Goal: Check status: Check status

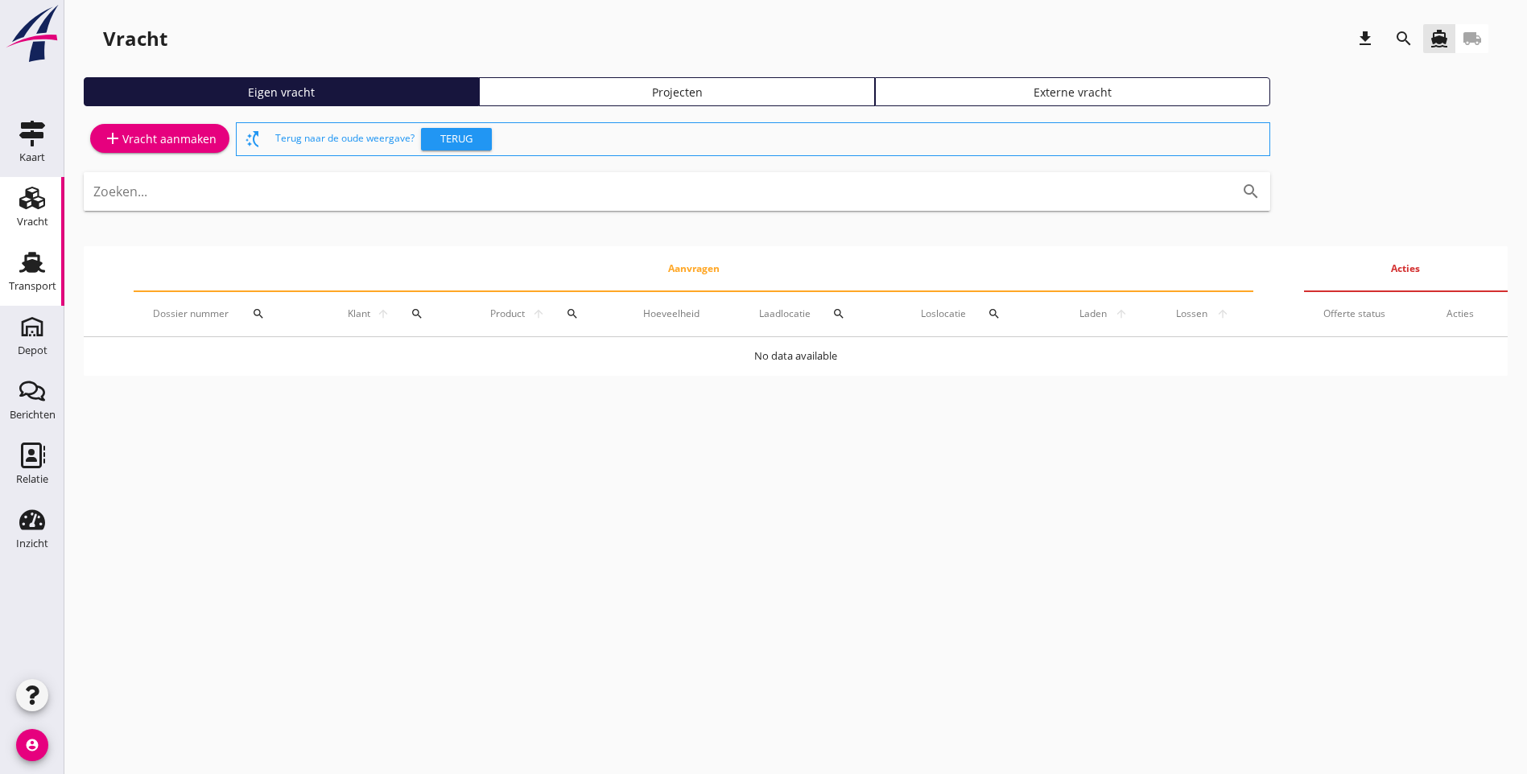
click at [42, 269] on icon "Transport" at bounding box center [32, 262] width 26 height 26
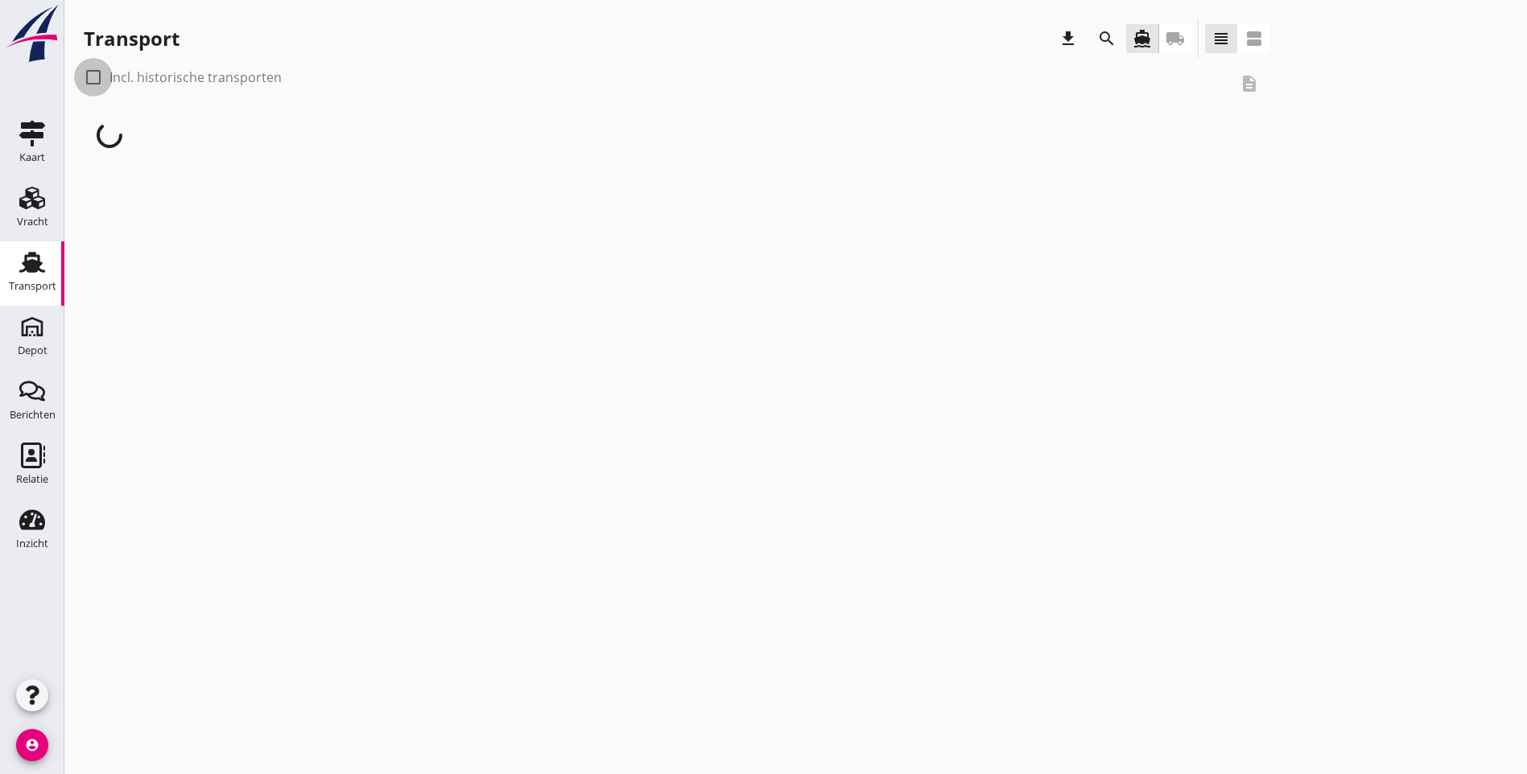
drag, startPoint x: 92, startPoint y: 72, endPoint x: 109, endPoint y: 76, distance: 17.2
click at [92, 69] on div at bounding box center [93, 77] width 27 height 27
checkbox input "true"
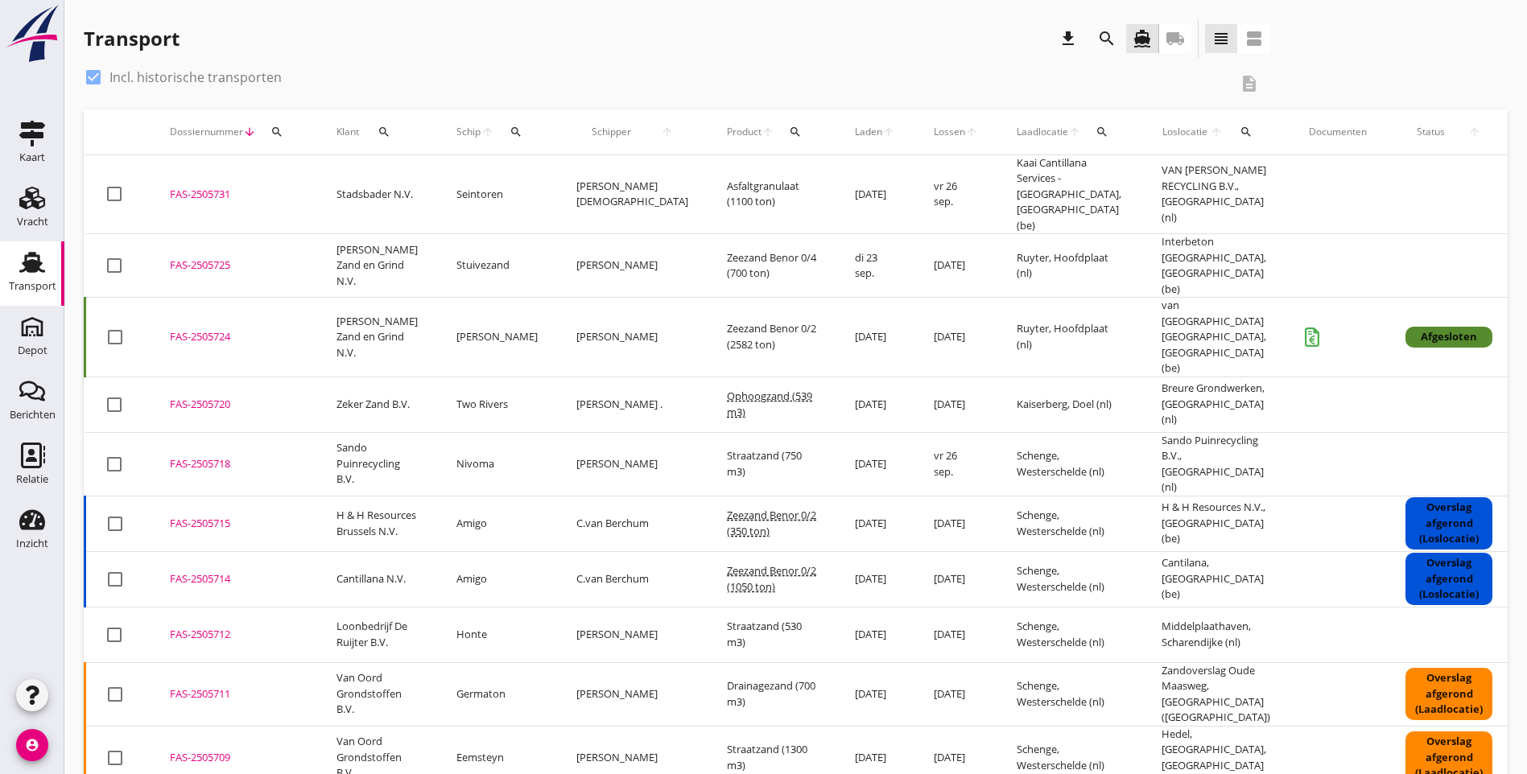
click at [285, 128] on div "search" at bounding box center [276, 132] width 29 height 13
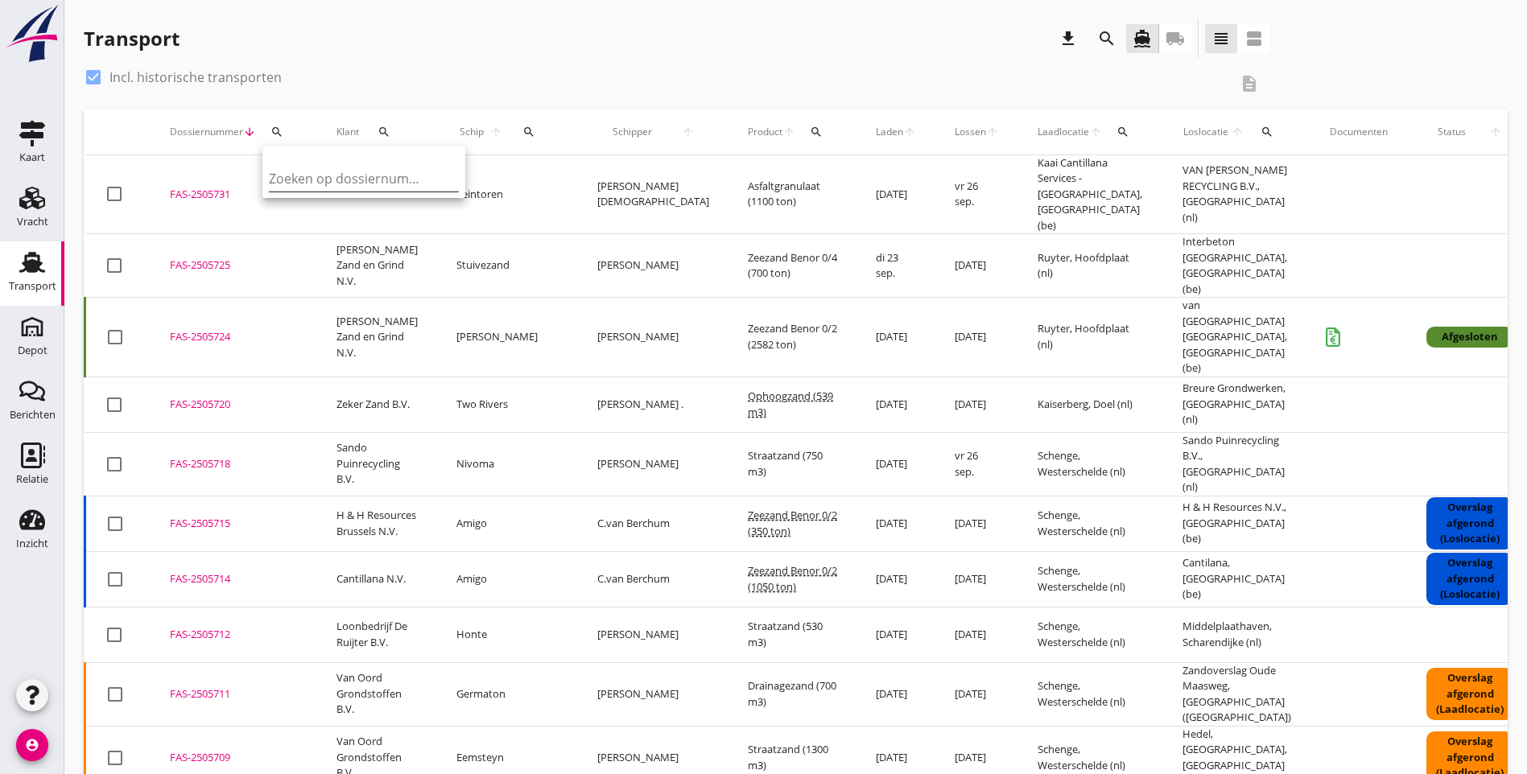
click at [295, 175] on input "Zoeken op dossiernummer..." at bounding box center [352, 179] width 167 height 26
type input "5"
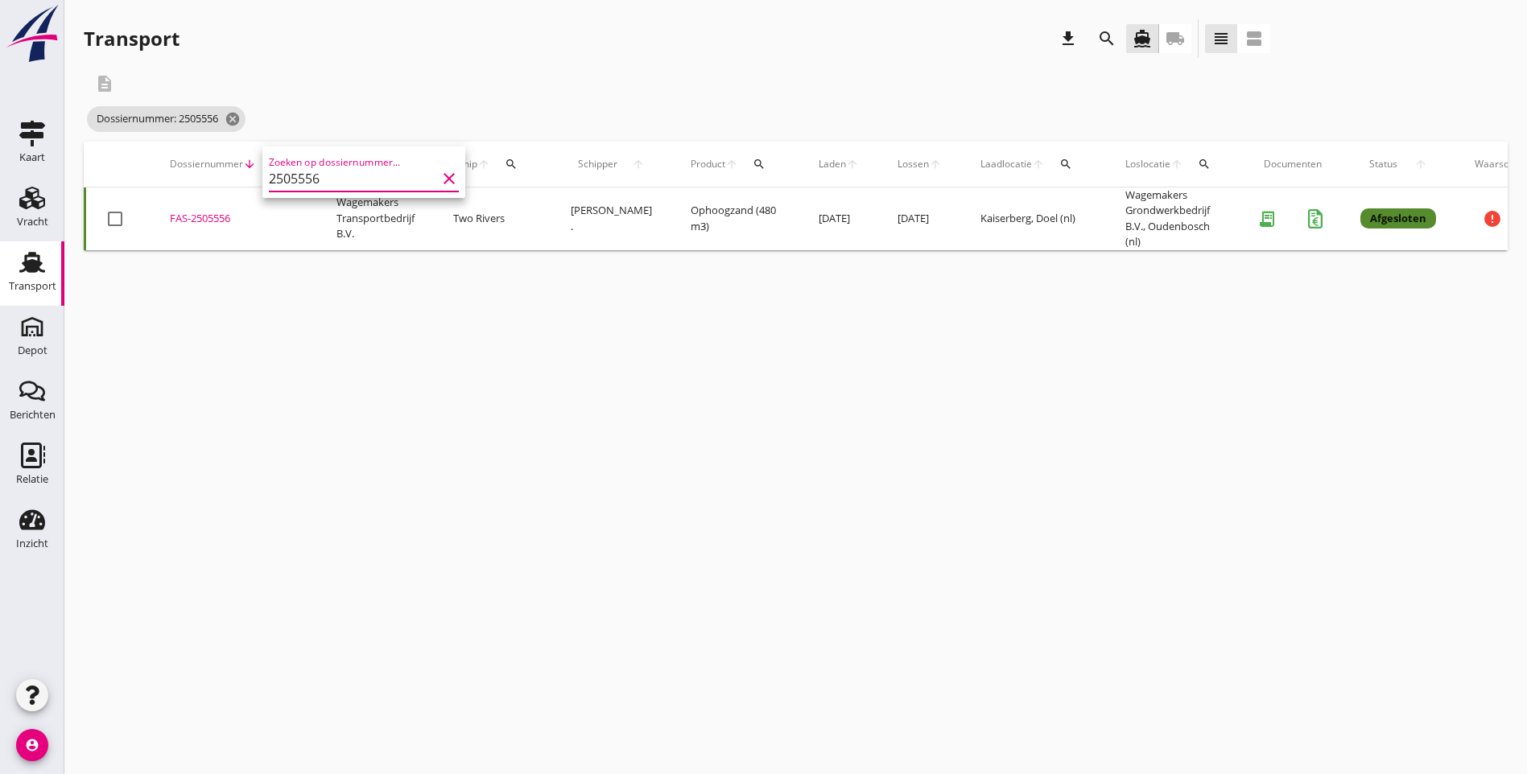
type input "2505556"
click at [484, 337] on div "cancel You are impersonating another user. Transport download search directions…" at bounding box center [795, 387] width 1462 height 774
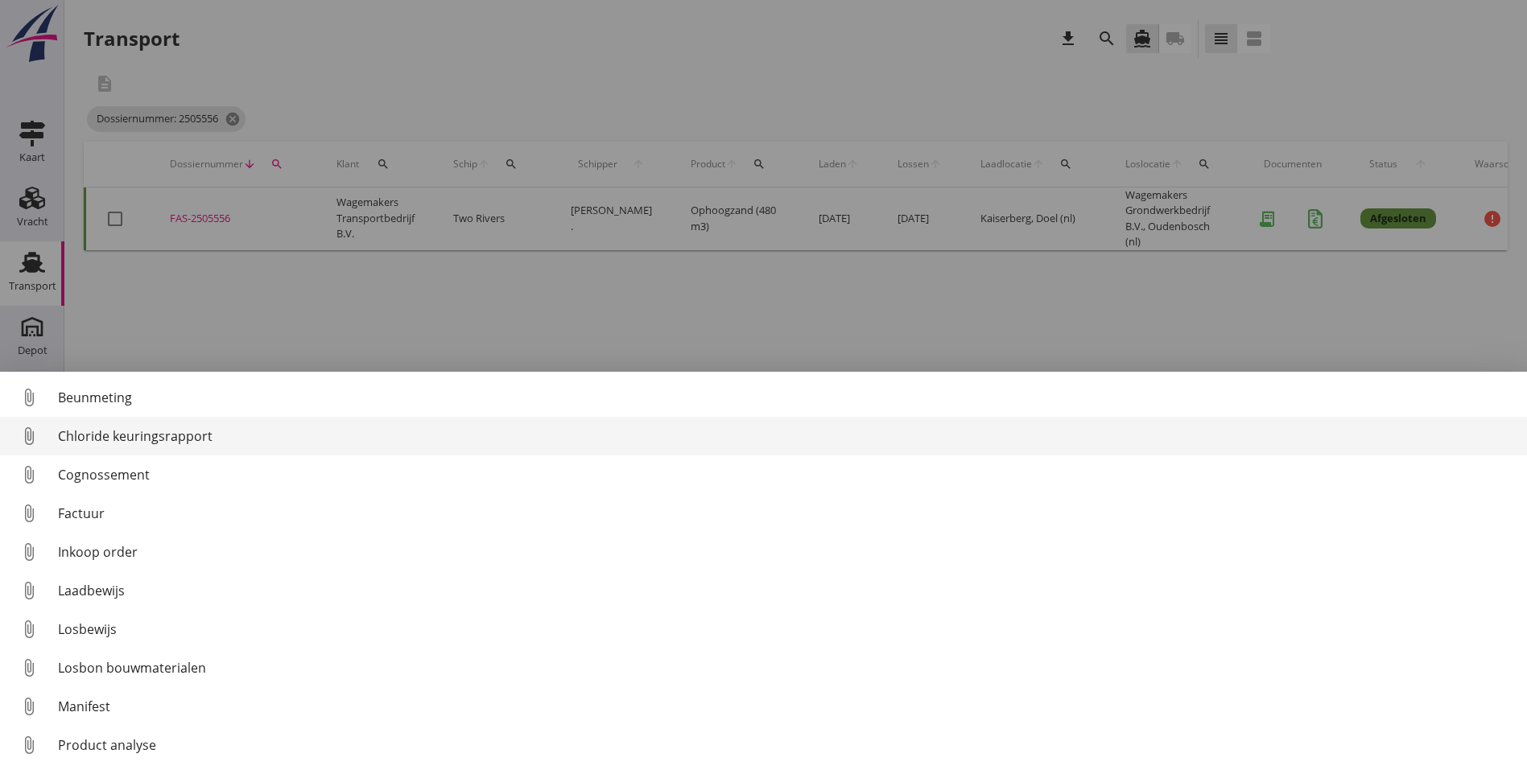
click at [134, 437] on div "Chloride keuringsrapport" at bounding box center [786, 436] width 1456 height 19
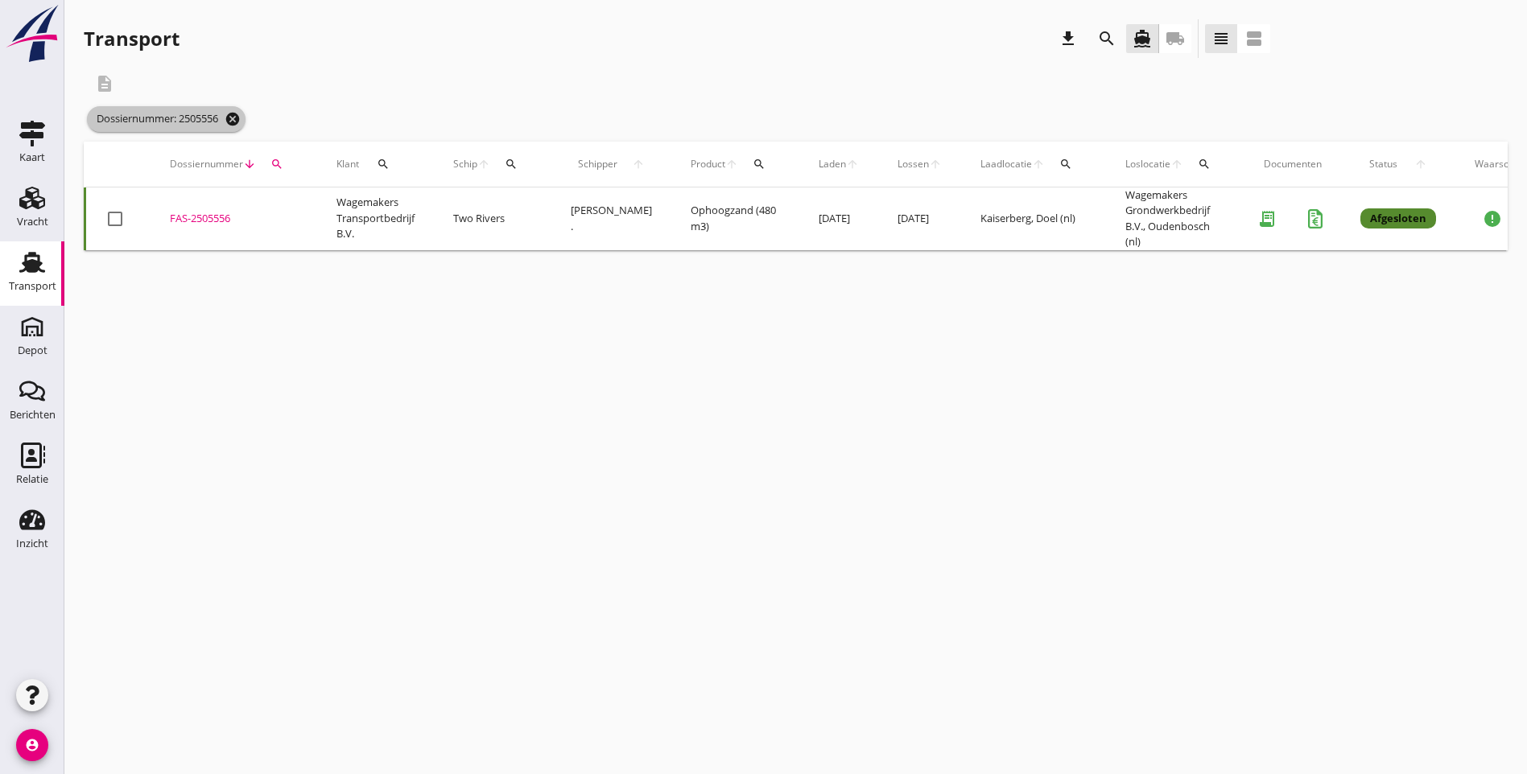
drag, startPoint x: 242, startPoint y: 117, endPoint x: 266, endPoint y: 135, distance: 29.8
click at [241, 116] on icon "cancel" at bounding box center [233, 119] width 16 height 16
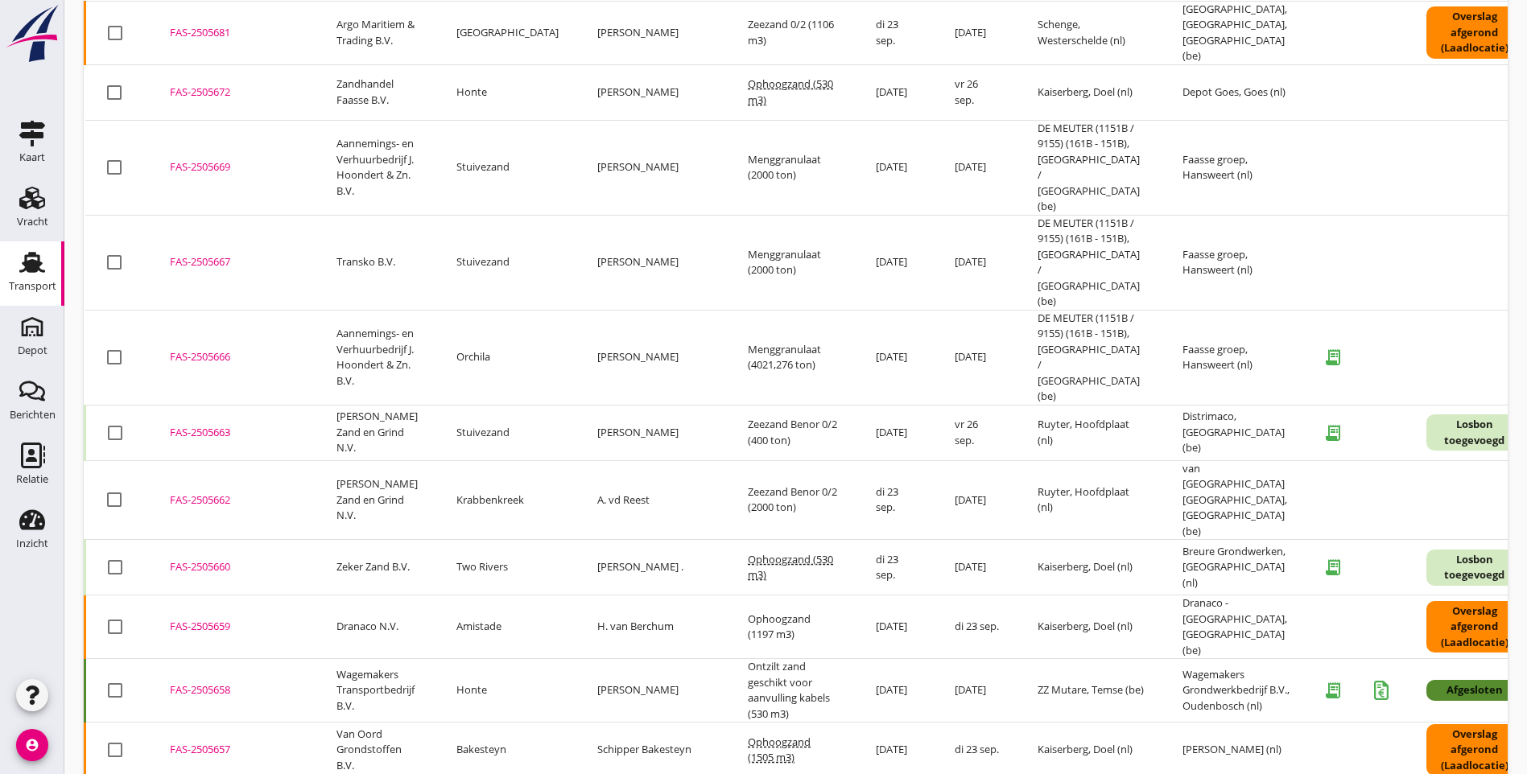
scroll to position [1184, 0]
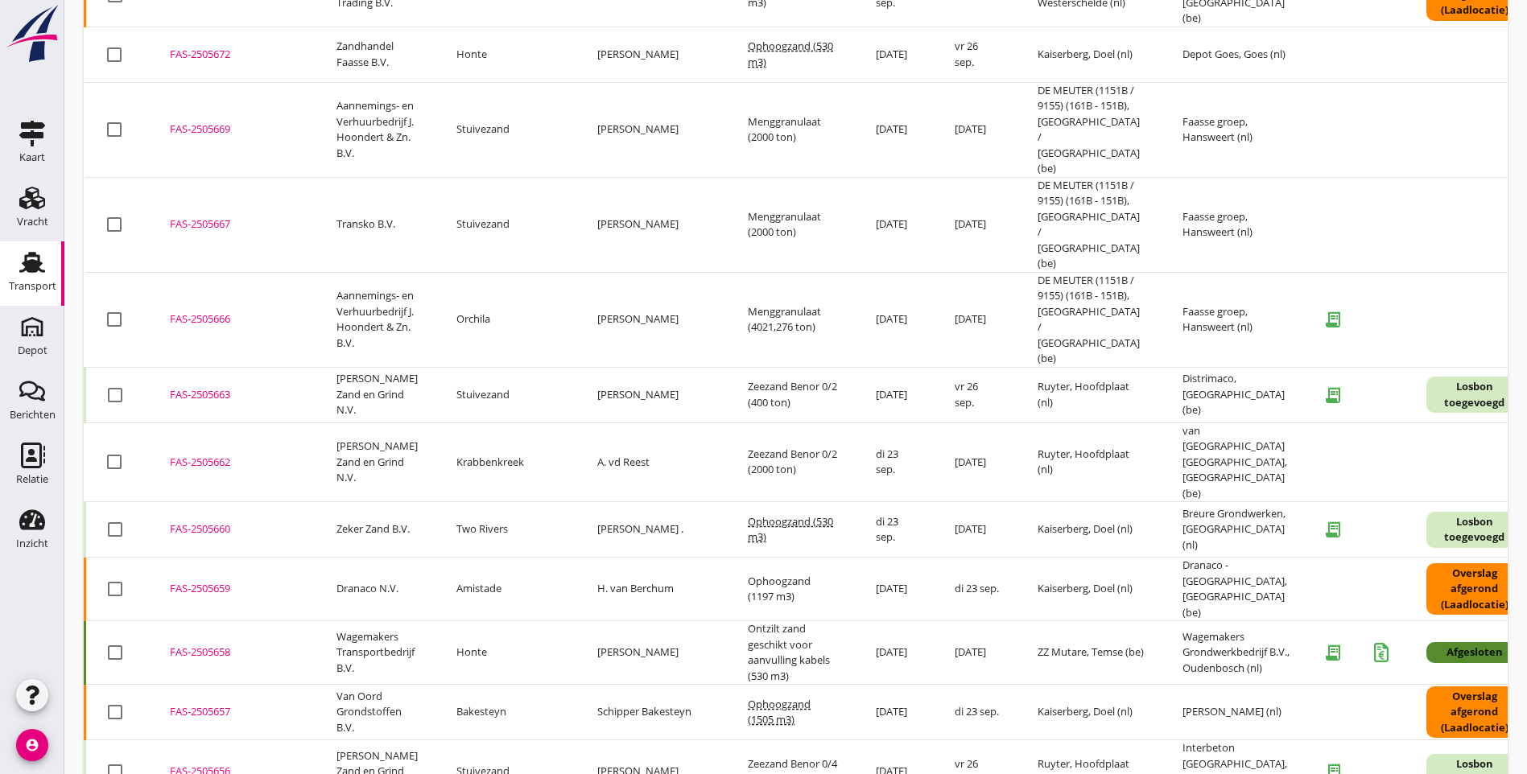
click at [186, 764] on div "FAS-2505656" at bounding box center [234, 772] width 128 height 16
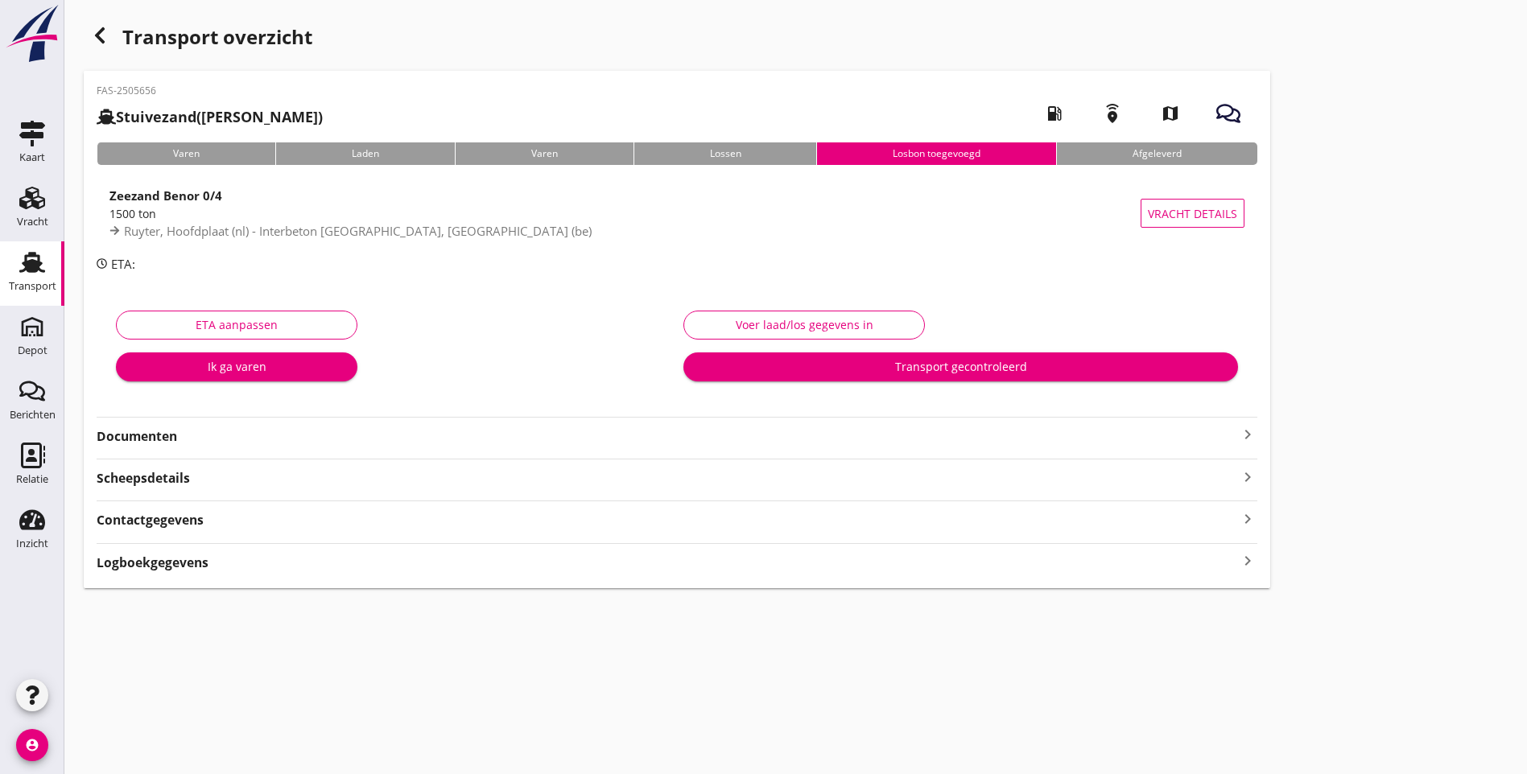
click at [106, 37] on icon "button" at bounding box center [99, 35] width 19 height 19
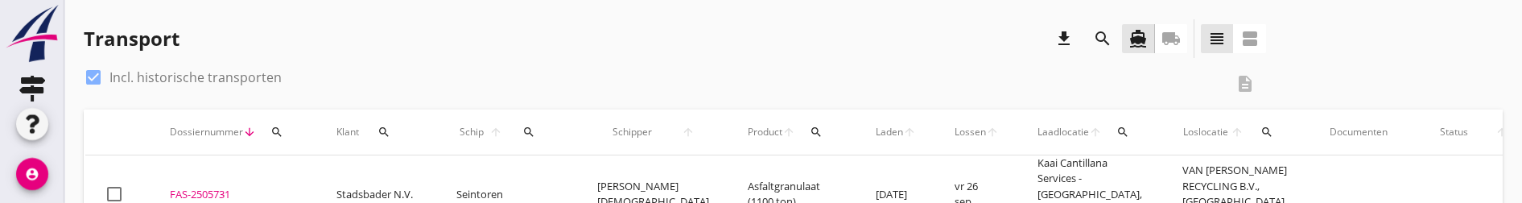
click at [282, 135] on icon "search" at bounding box center [276, 132] width 13 height 13
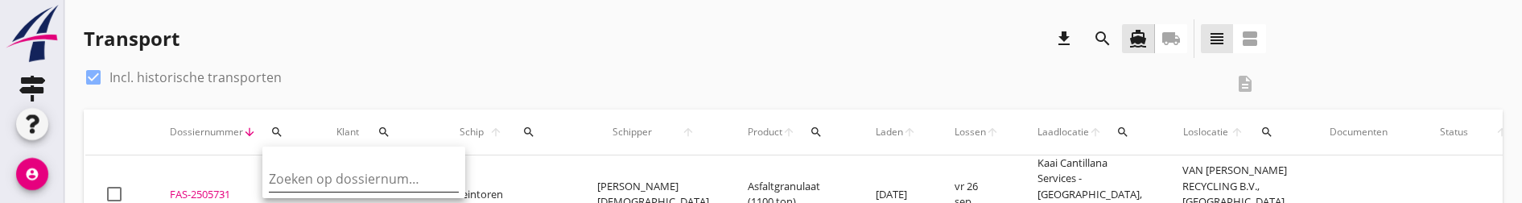
click at [339, 175] on input "Zoeken op dossiernummer..." at bounding box center [352, 179] width 167 height 26
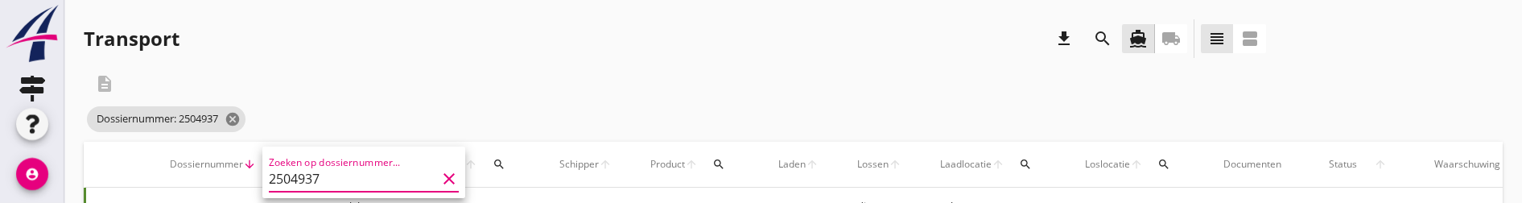
click at [387, 107] on div "Dossiernummer: 2504937 cancel" at bounding box center [675, 119] width 1182 height 32
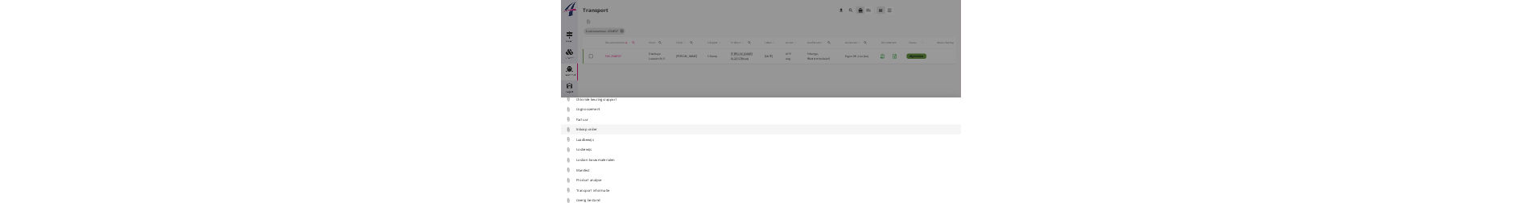
scroll to position [74, 0]
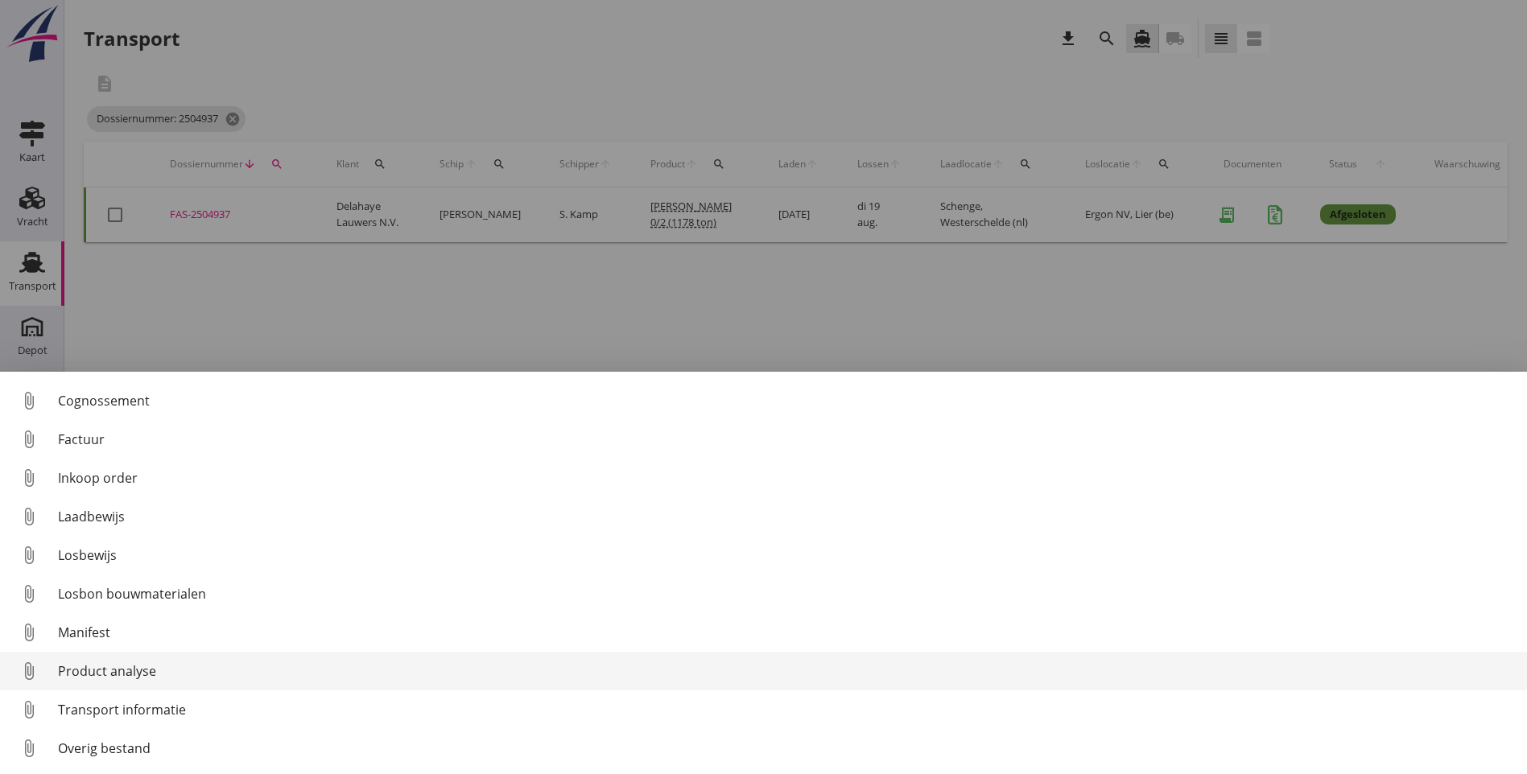
click at [140, 672] on div "Product analyse" at bounding box center [786, 671] width 1456 height 19
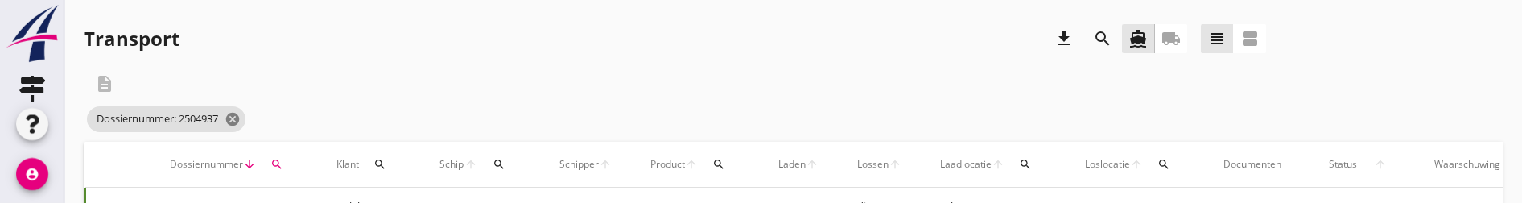
click at [278, 163] on icon "search" at bounding box center [276, 164] width 13 height 13
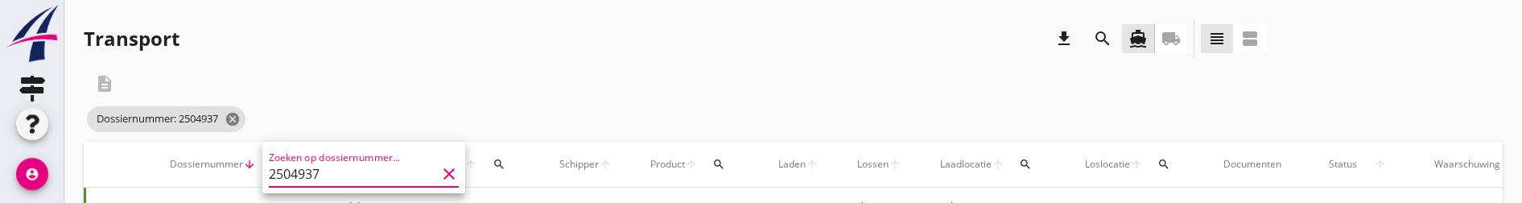
drag, startPoint x: 347, startPoint y: 177, endPoint x: 269, endPoint y: 177, distance: 78.1
click at [269, 177] on input "2504937" at bounding box center [352, 174] width 167 height 26
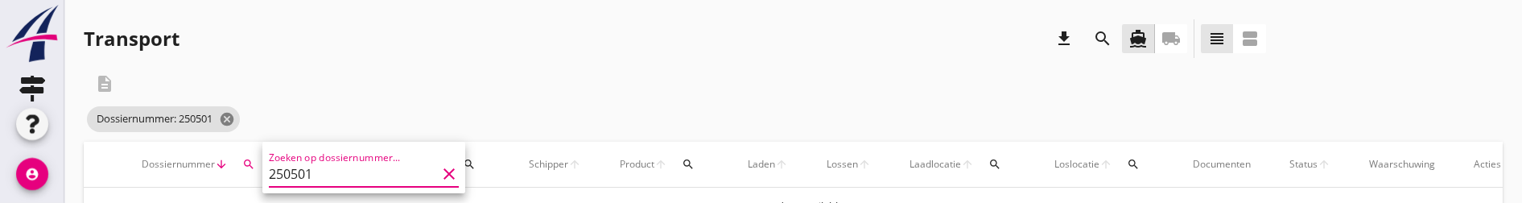
type input "2505018"
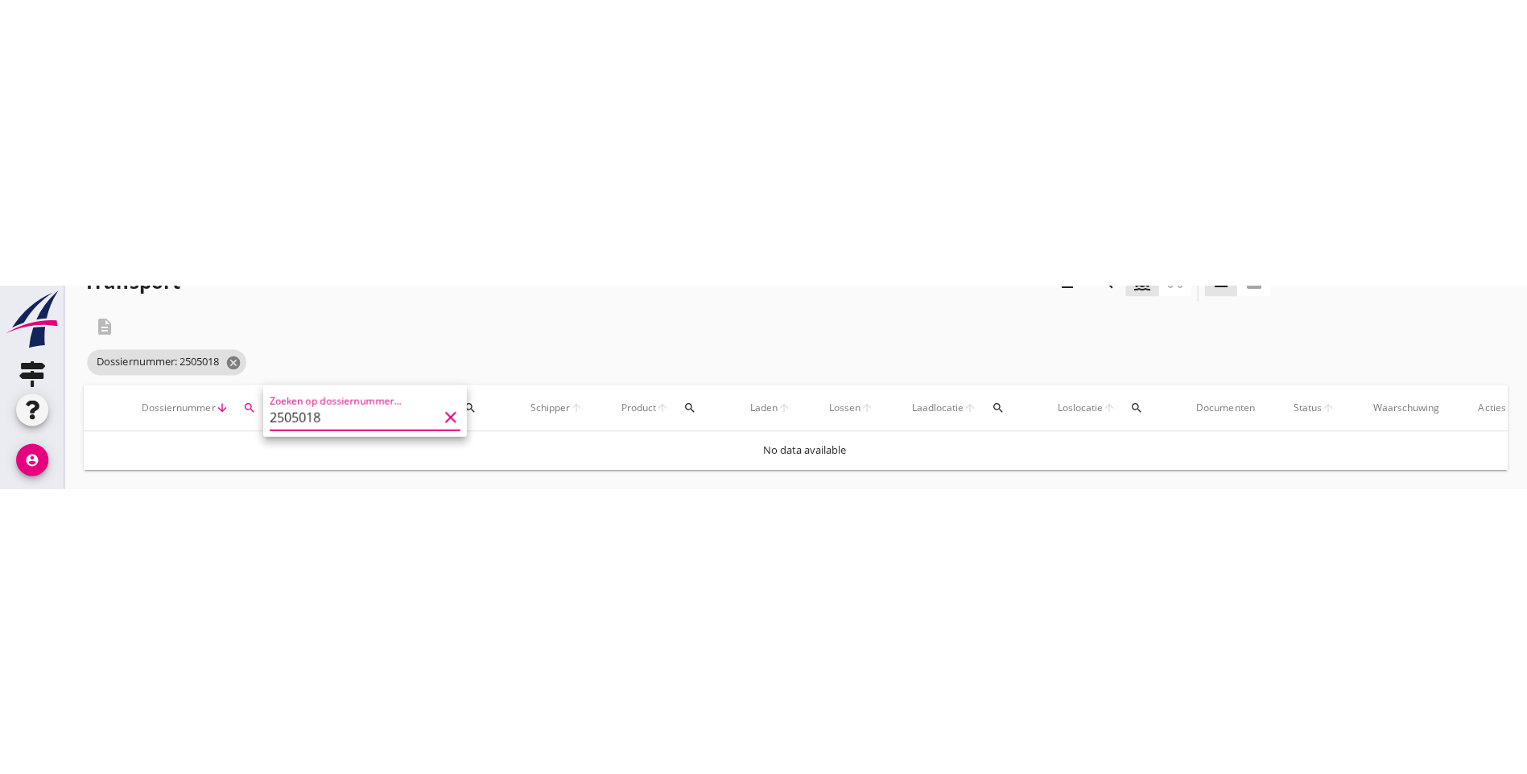
scroll to position [0, 0]
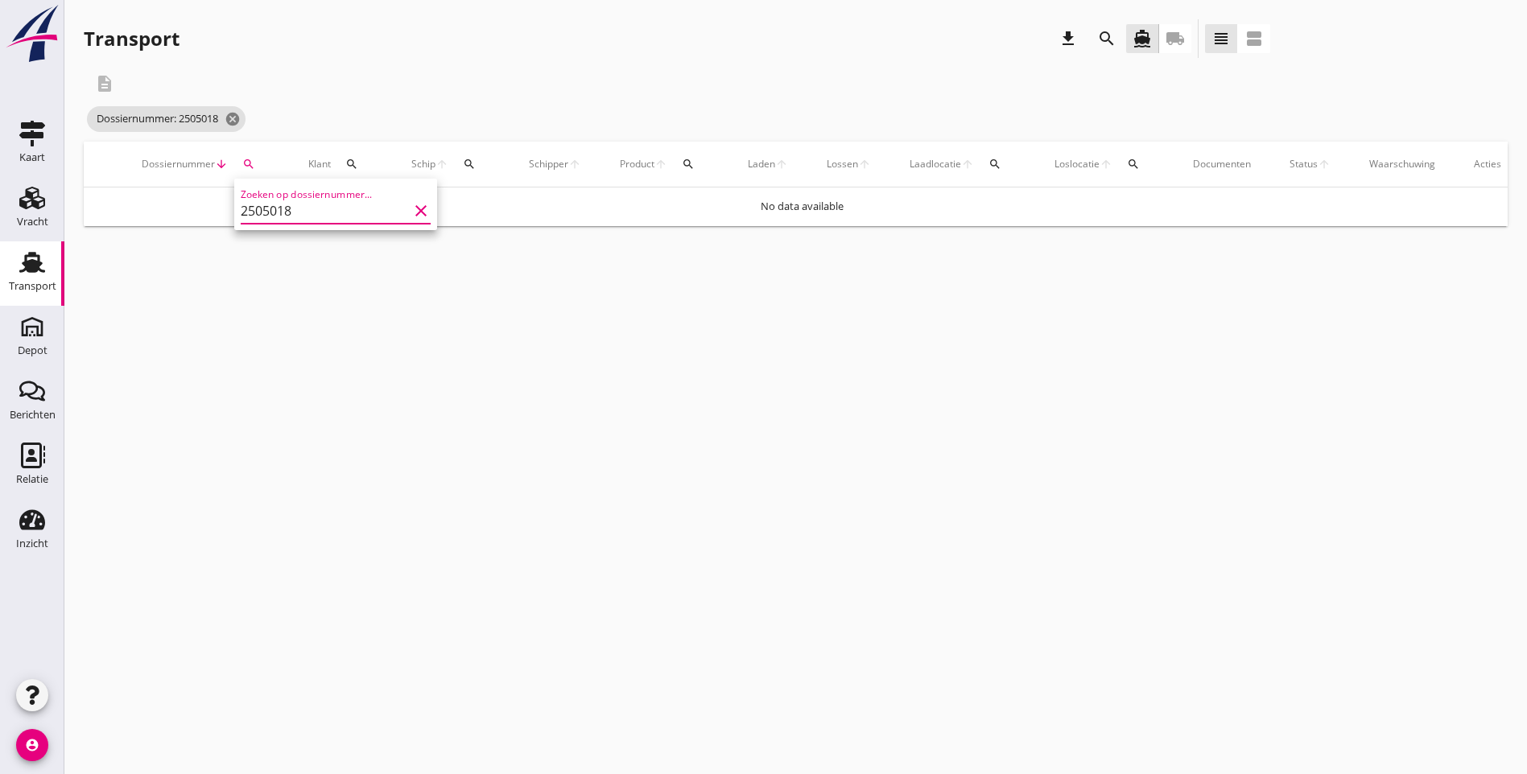
click at [411, 213] on icon "clear" at bounding box center [420, 210] width 19 height 19
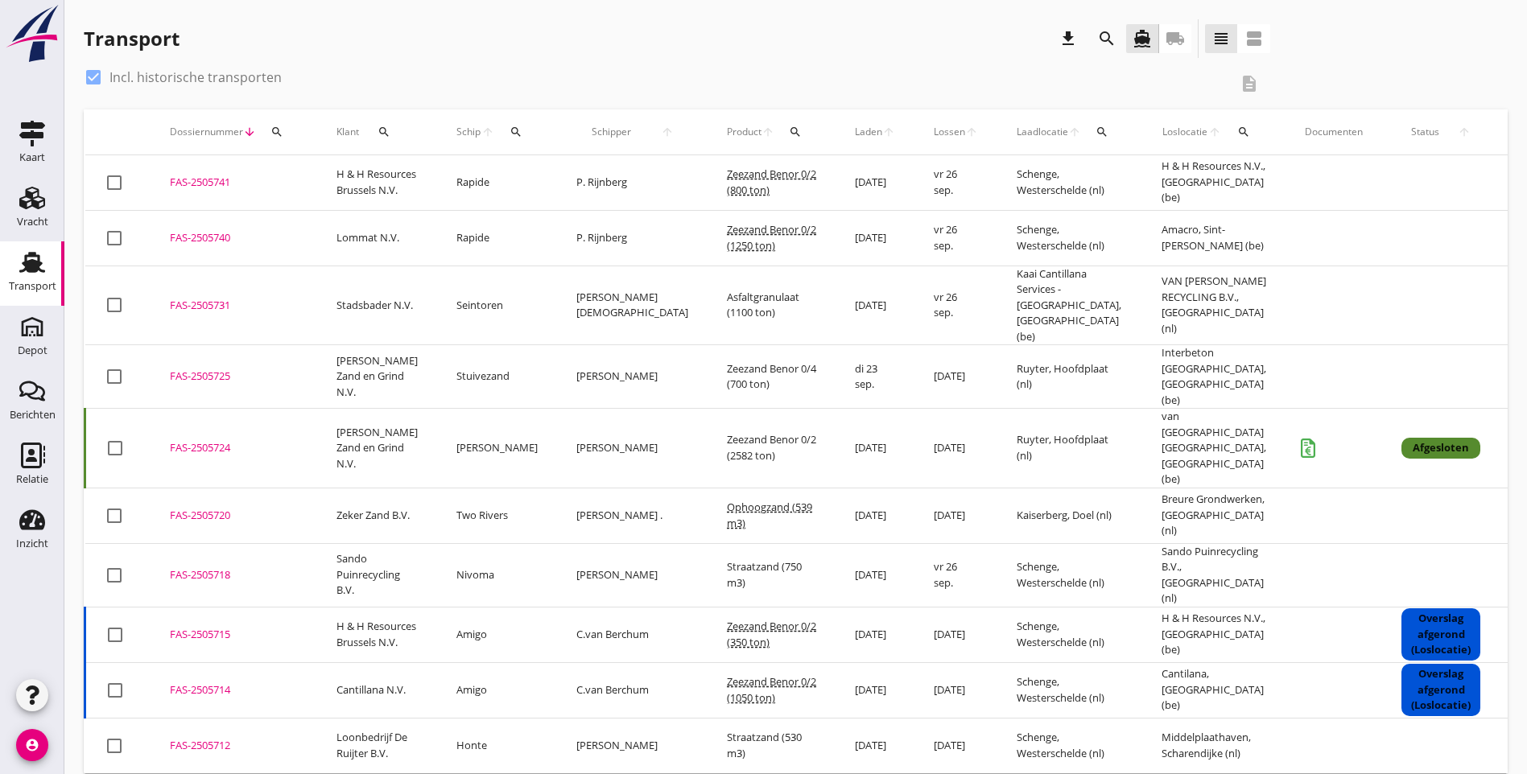
click at [274, 131] on icon "search" at bounding box center [276, 132] width 13 height 13
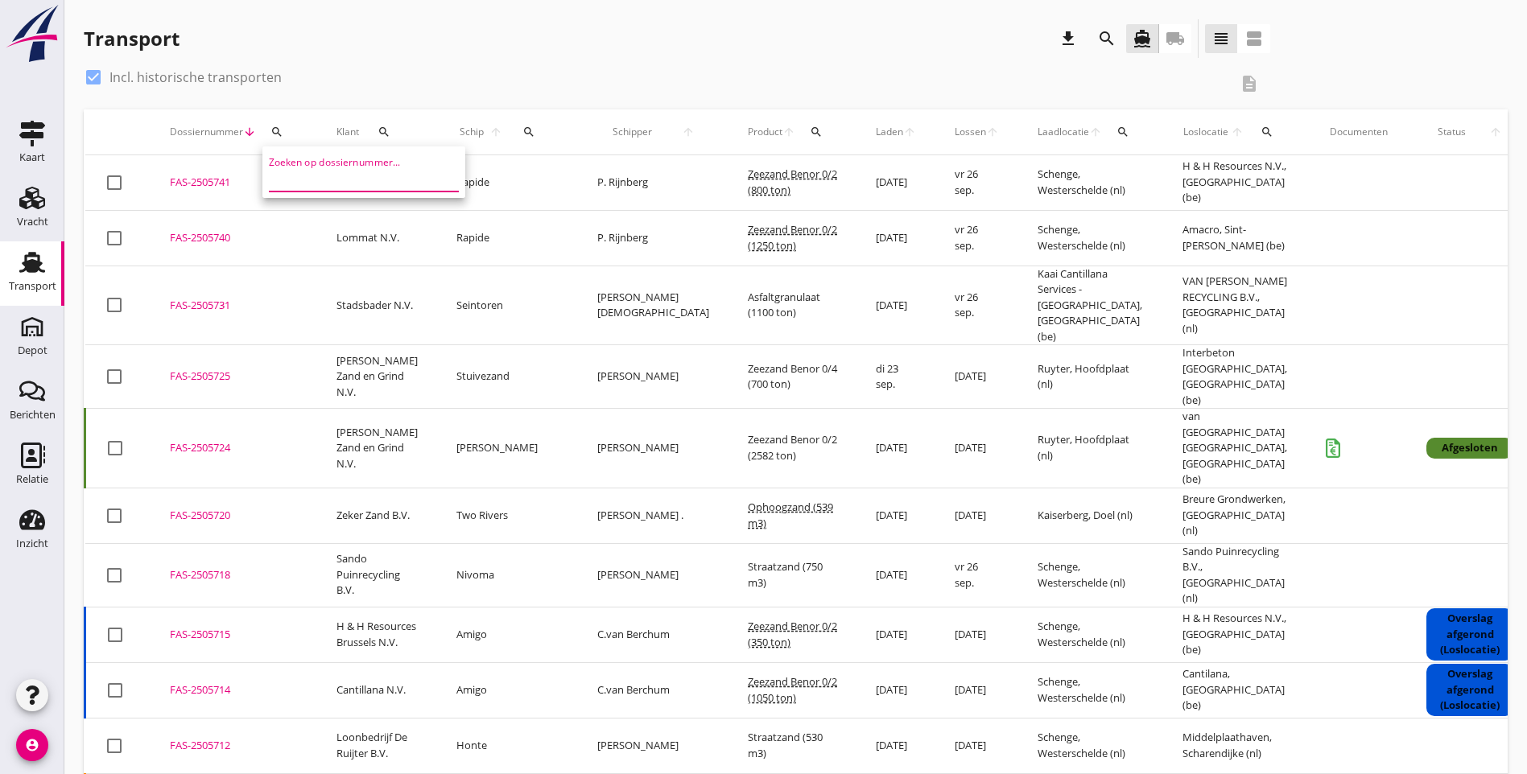
click at [323, 178] on input "Zoeken op dossiernummer..." at bounding box center [352, 179] width 167 height 26
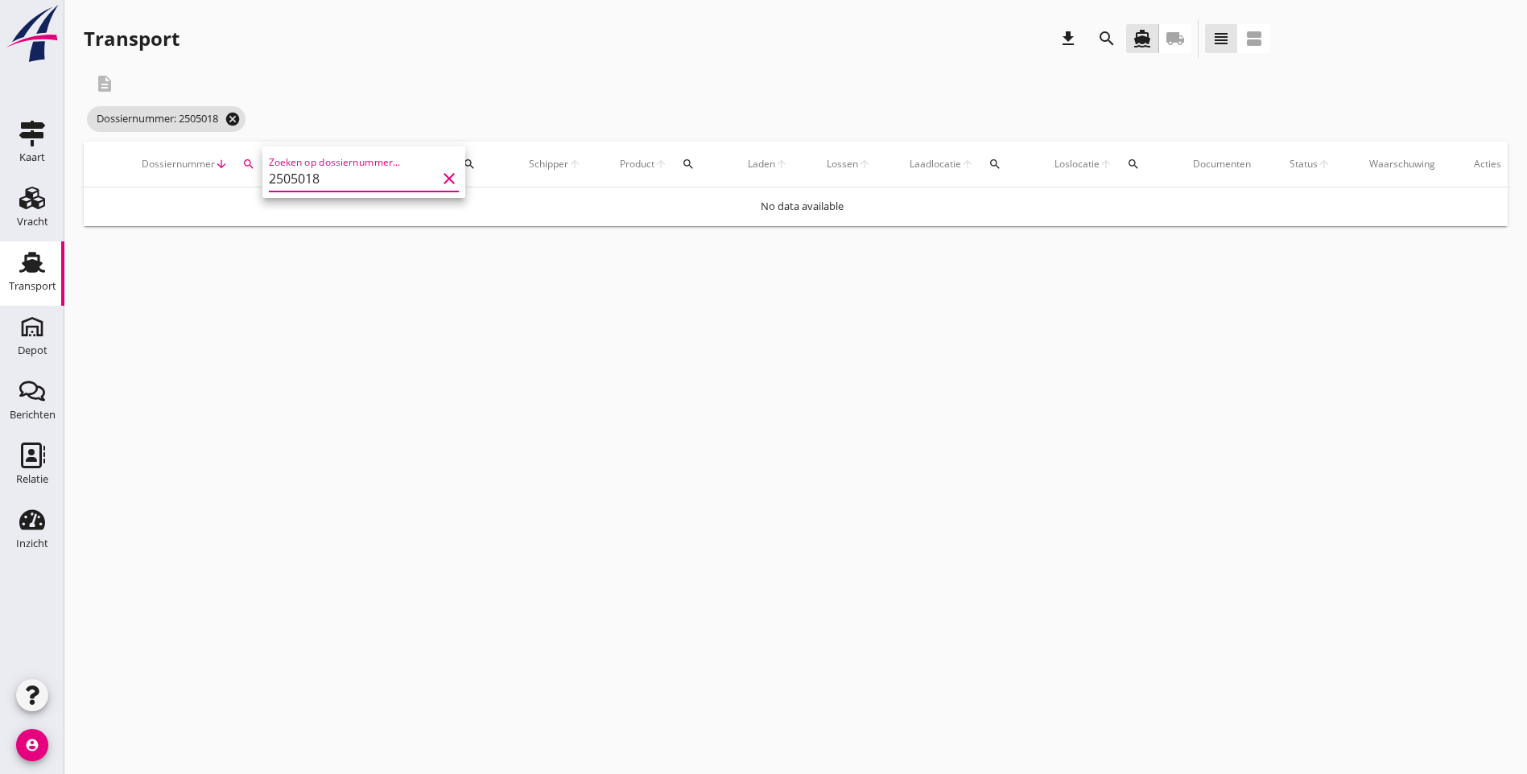
type input "2505018"
click at [240, 122] on icon "cancel" at bounding box center [233, 119] width 16 height 16
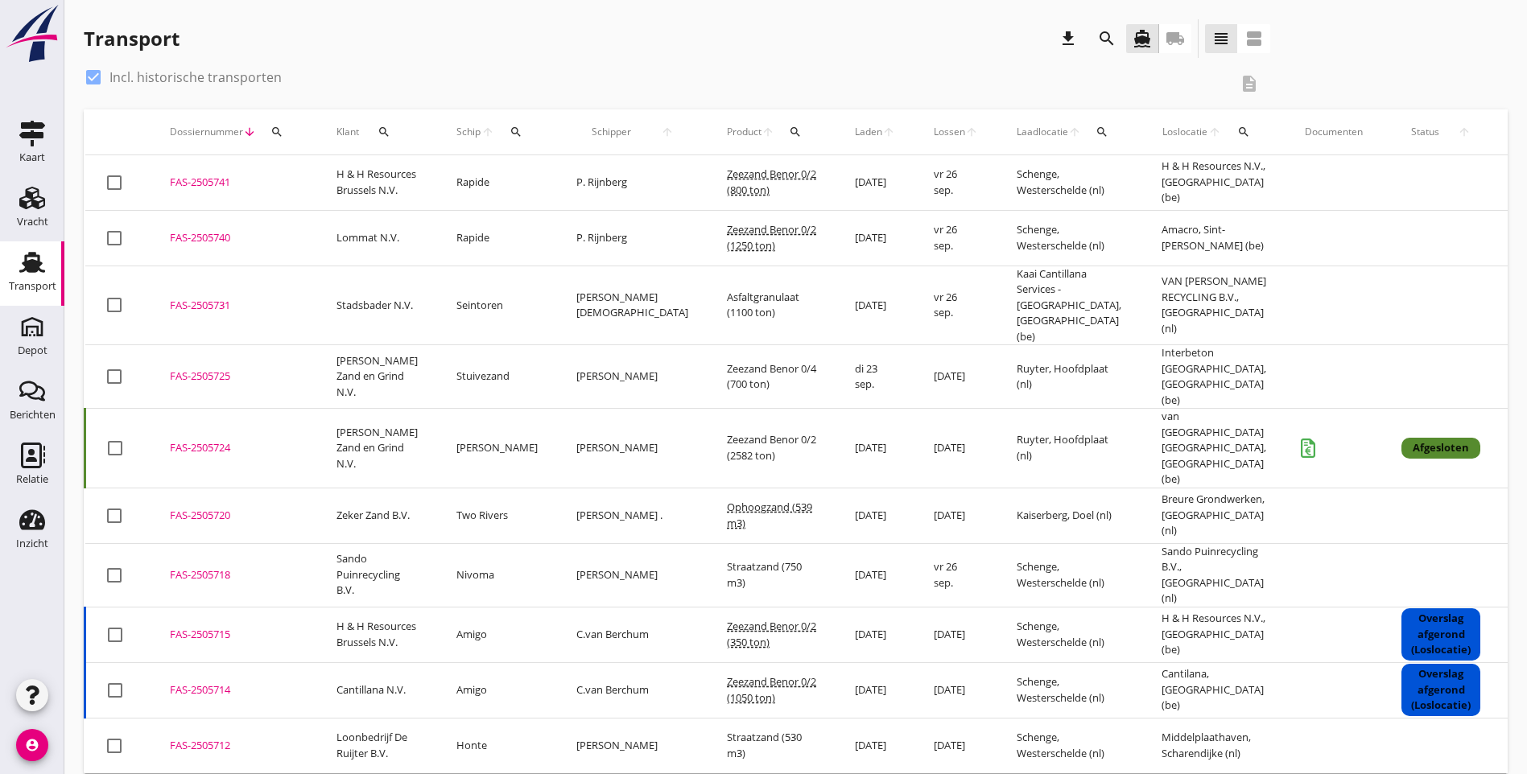
click at [497, 73] on div "check_box Incl. historische transporten" at bounding box center [656, 77] width 1144 height 26
click at [1497, 88] on div "check_box Incl. historische transporten description" at bounding box center [796, 86] width 1424 height 45
click at [89, 77] on div at bounding box center [93, 77] width 27 height 27
click at [91, 78] on div at bounding box center [93, 77] width 27 height 27
checkbox input "true"
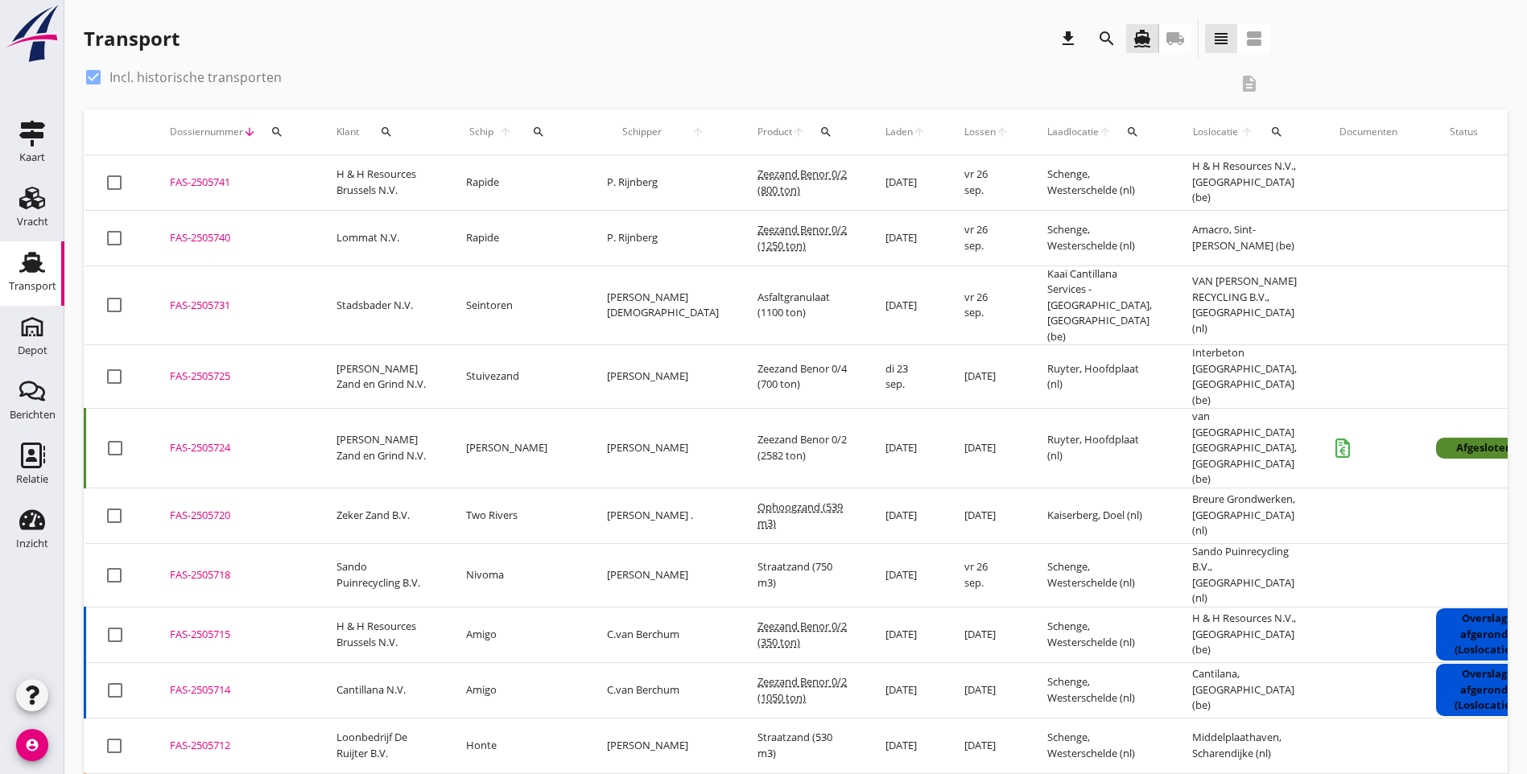
click at [270, 129] on icon "search" at bounding box center [276, 132] width 13 height 13
click at [319, 173] on input "Zoeken op dossiernummer..." at bounding box center [352, 179] width 167 height 26
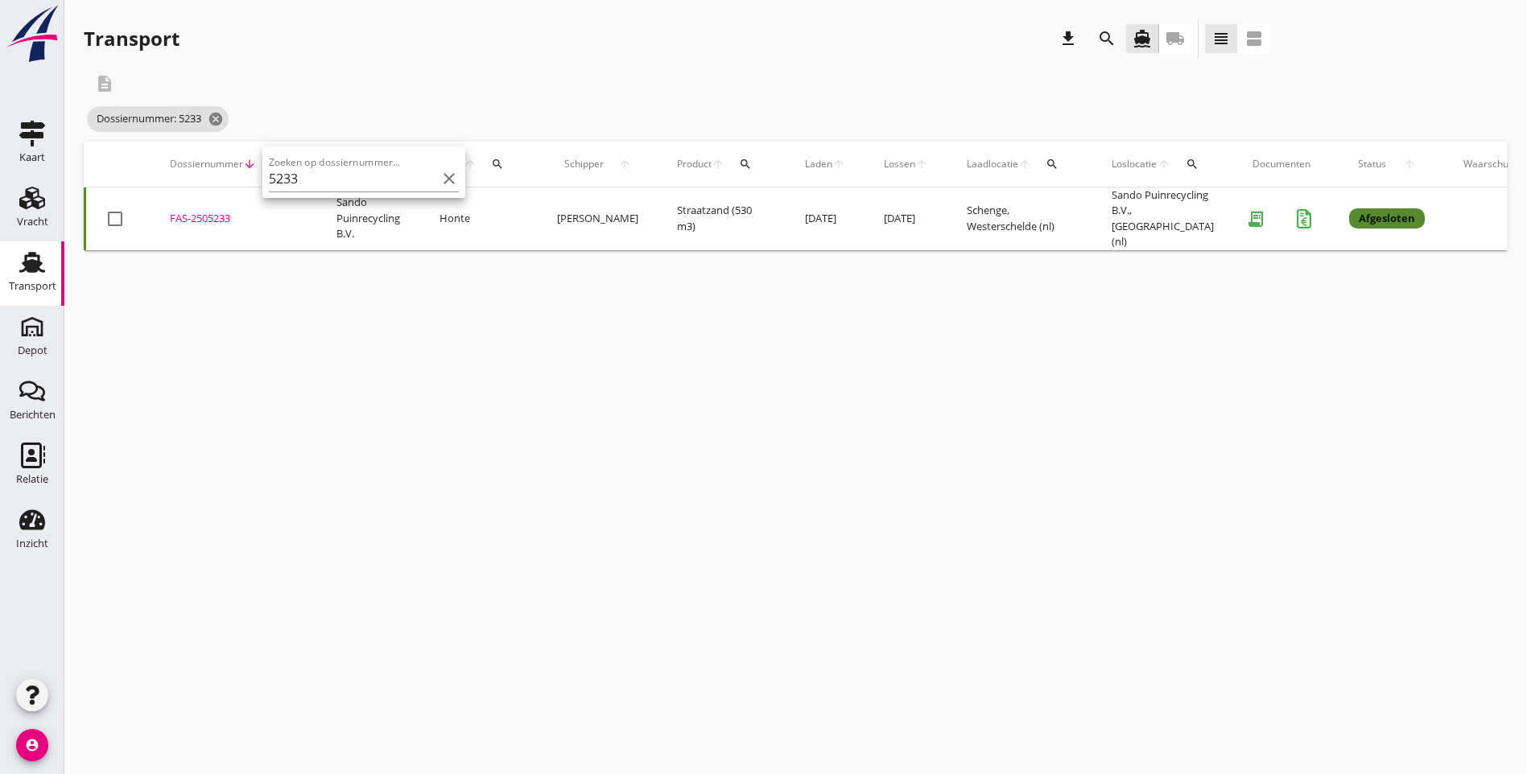
click at [455, 105] on div "Dossiernummer: 5233 cancel" at bounding box center [677, 119] width 1186 height 32
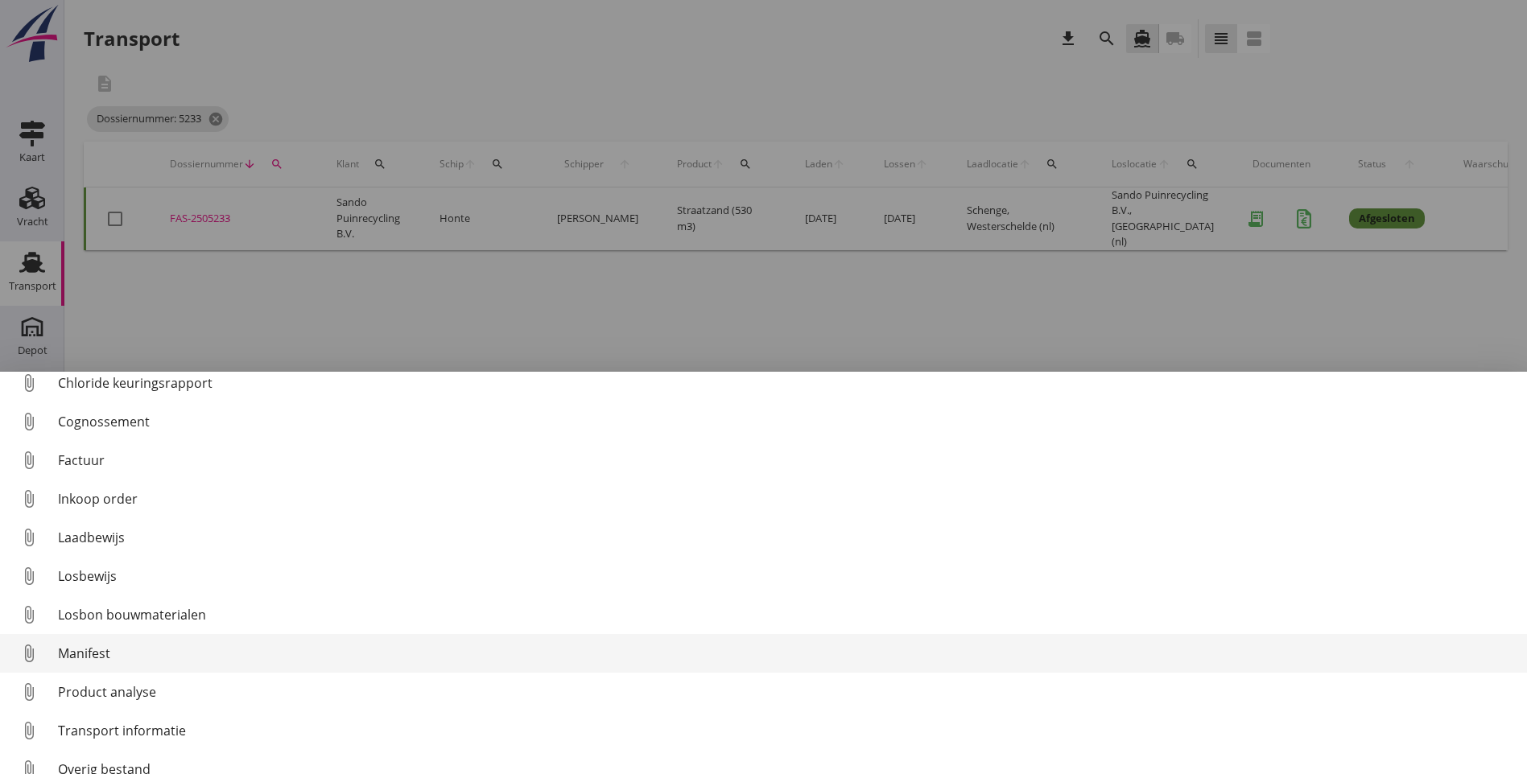
scroll to position [74, 0]
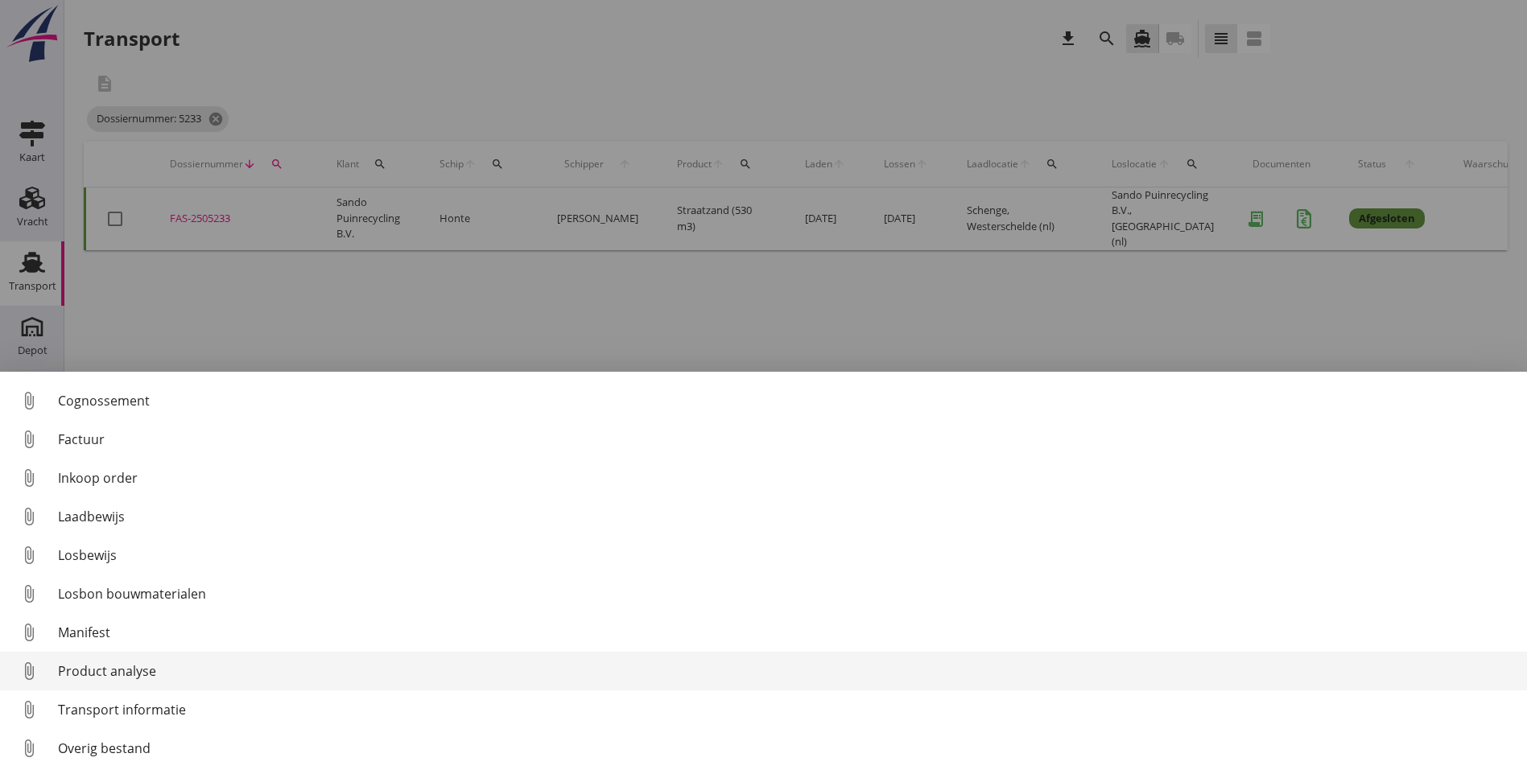
click at [162, 670] on div "Product analyse" at bounding box center [786, 671] width 1456 height 19
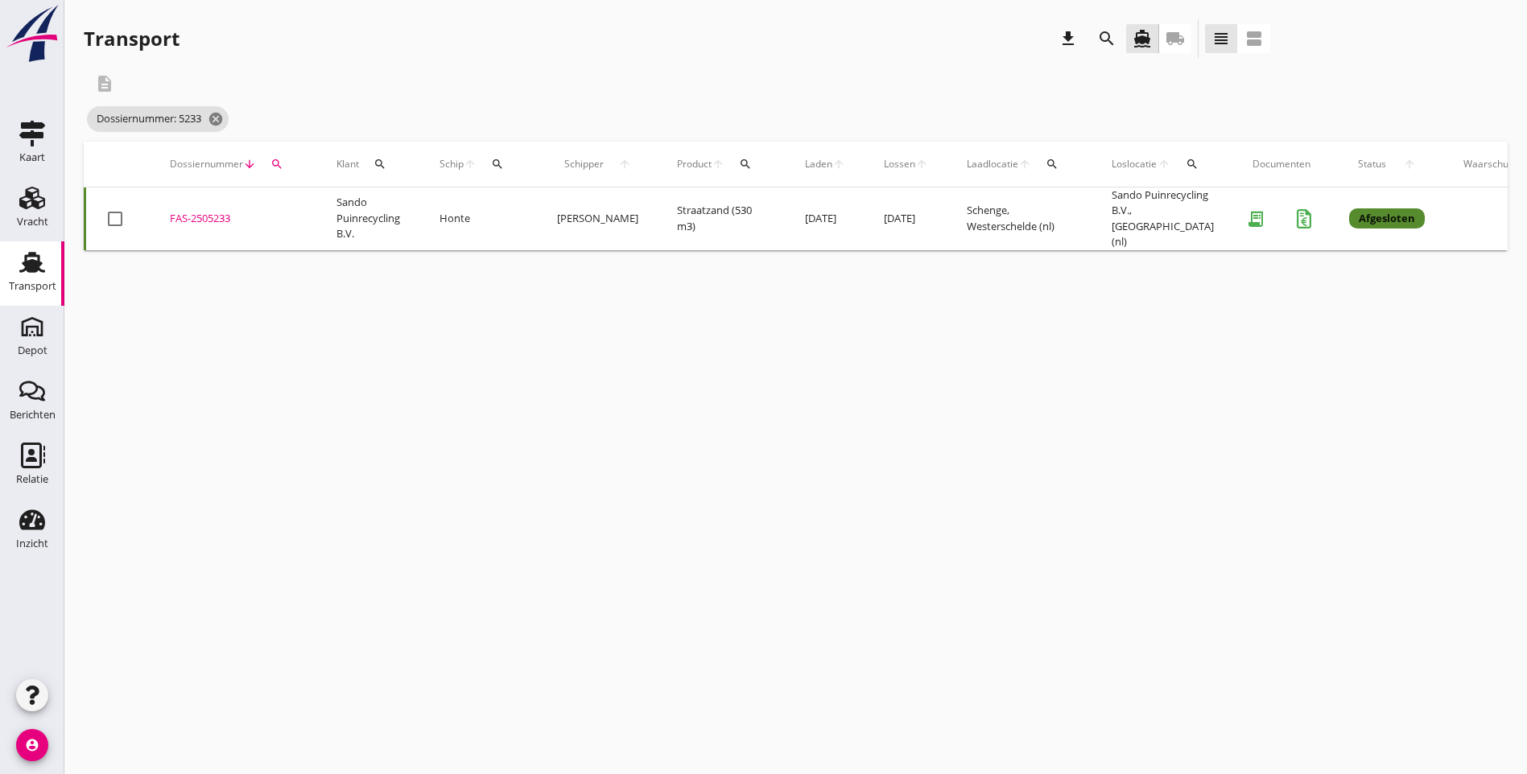
click at [272, 165] on icon "search" at bounding box center [276, 164] width 13 height 13
click at [314, 210] on input "5233" at bounding box center [352, 211] width 167 height 26
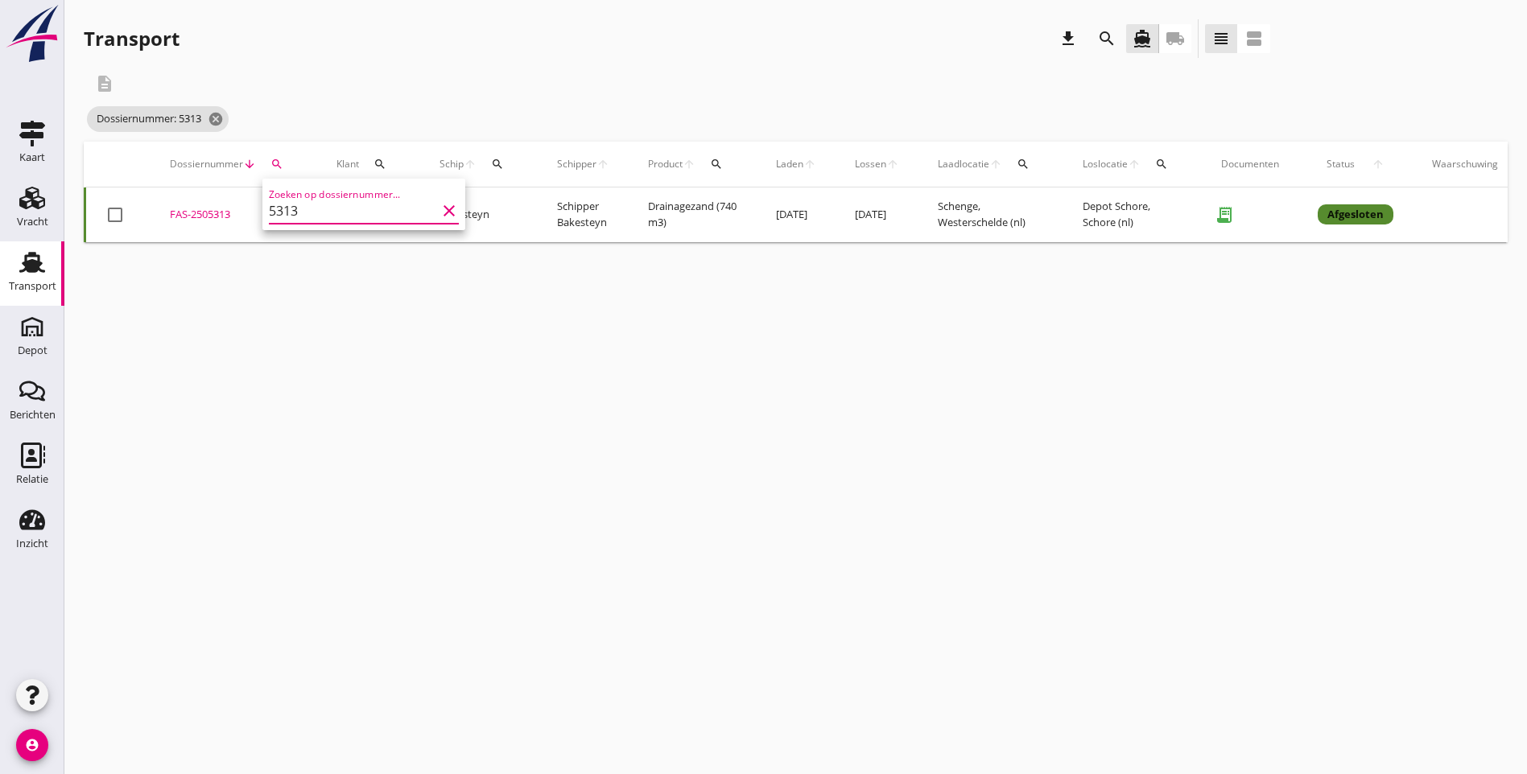
click at [281, 337] on div "cancel You are impersonating another user. Transport download search directions…" at bounding box center [795, 387] width 1462 height 774
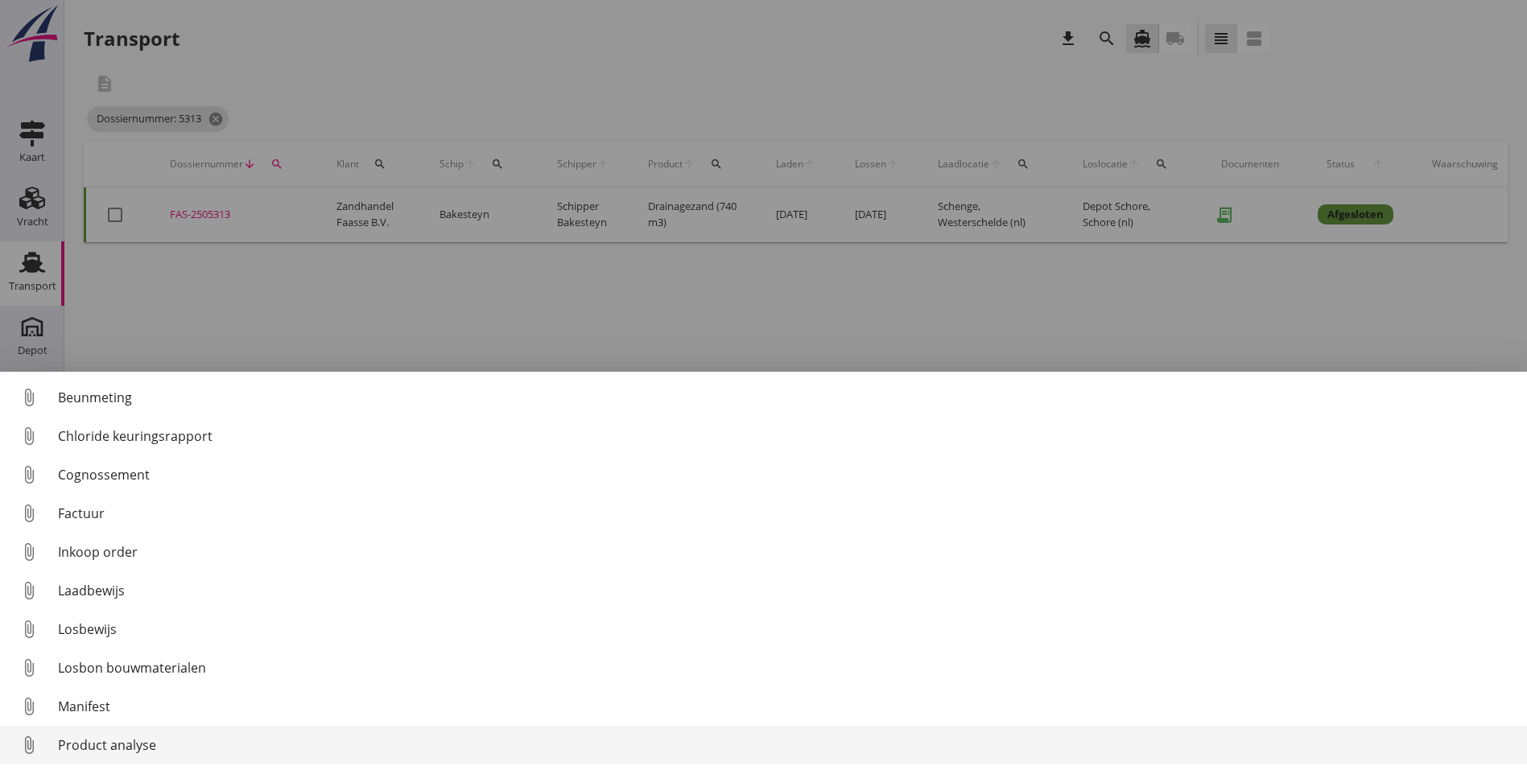
click at [134, 747] on div "Product analyse" at bounding box center [786, 745] width 1456 height 19
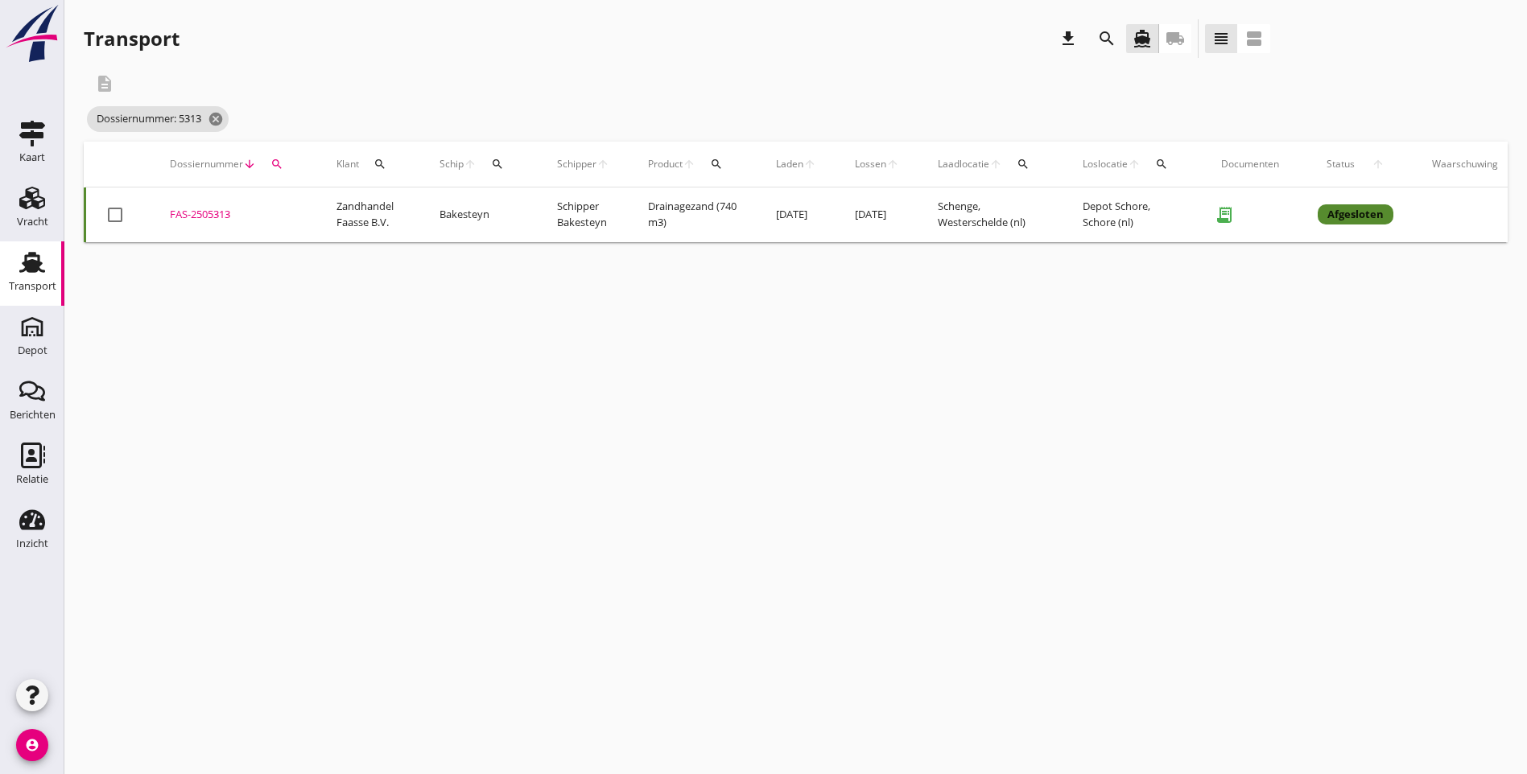
click at [276, 169] on icon "search" at bounding box center [276, 164] width 13 height 13
click at [315, 209] on input "5313" at bounding box center [352, 211] width 167 height 26
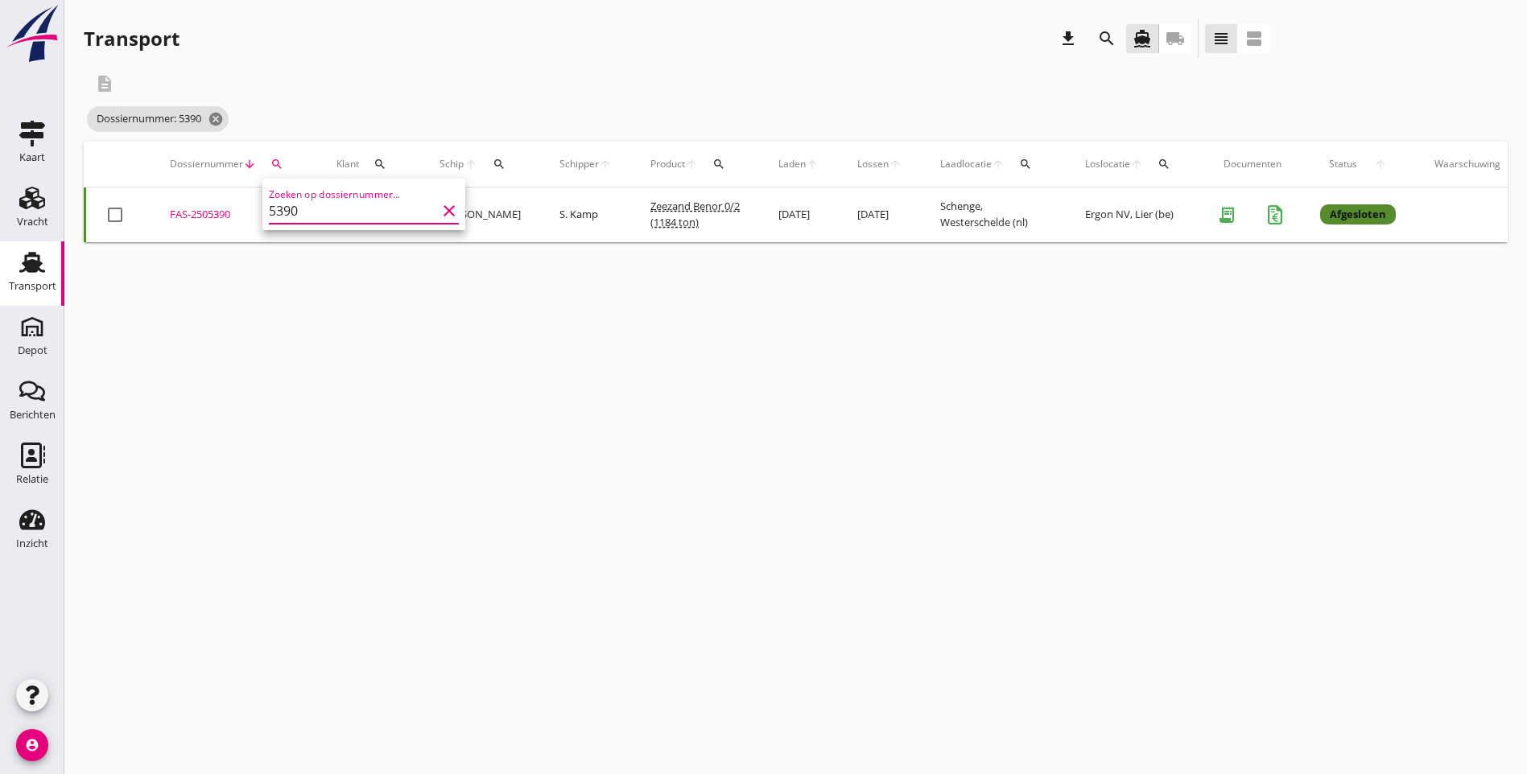
type input "5390"
click at [786, 108] on div "Dossiernummer: 5390 cancel" at bounding box center [677, 119] width 1186 height 32
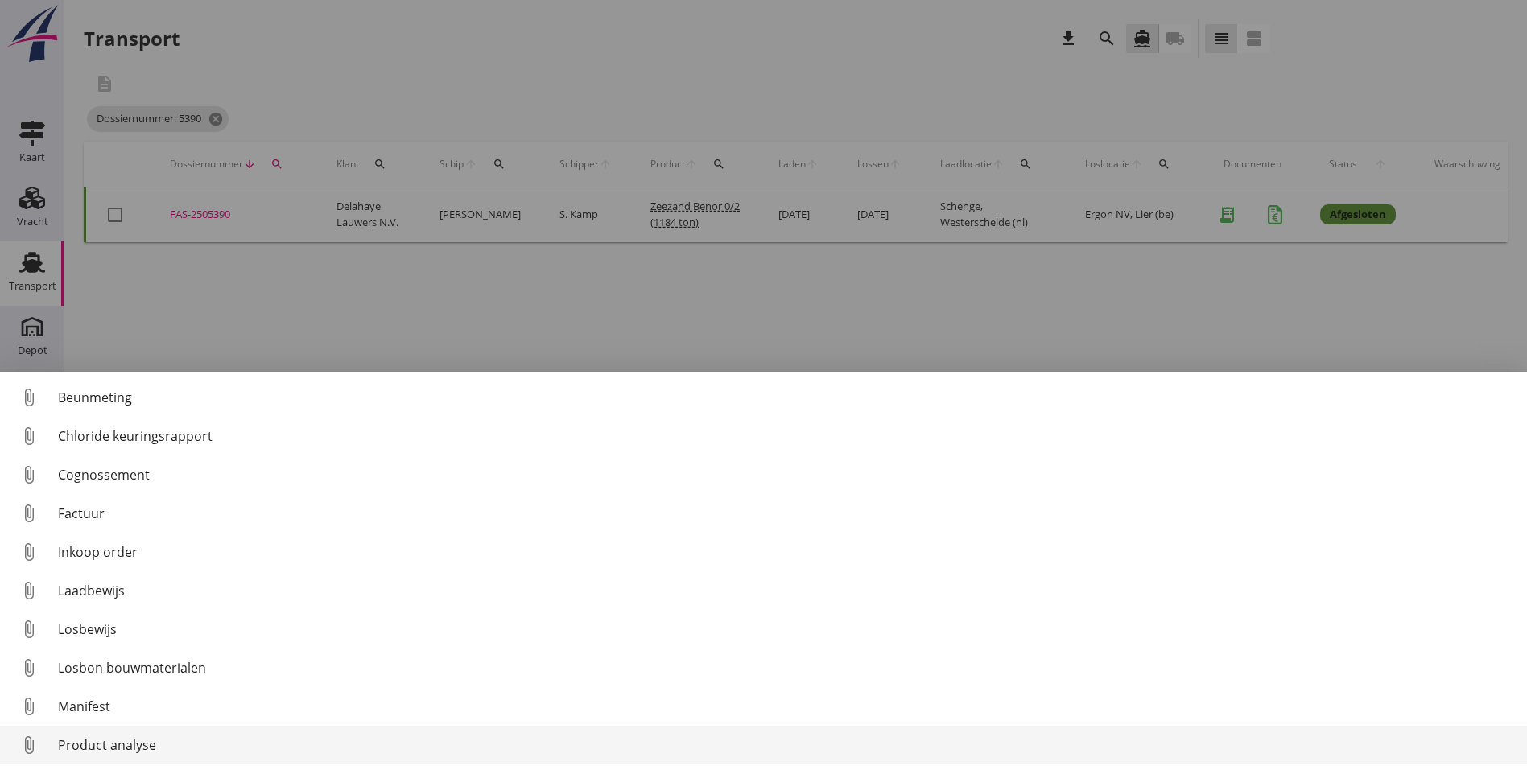
click at [163, 744] on div "Product analyse" at bounding box center [786, 745] width 1456 height 19
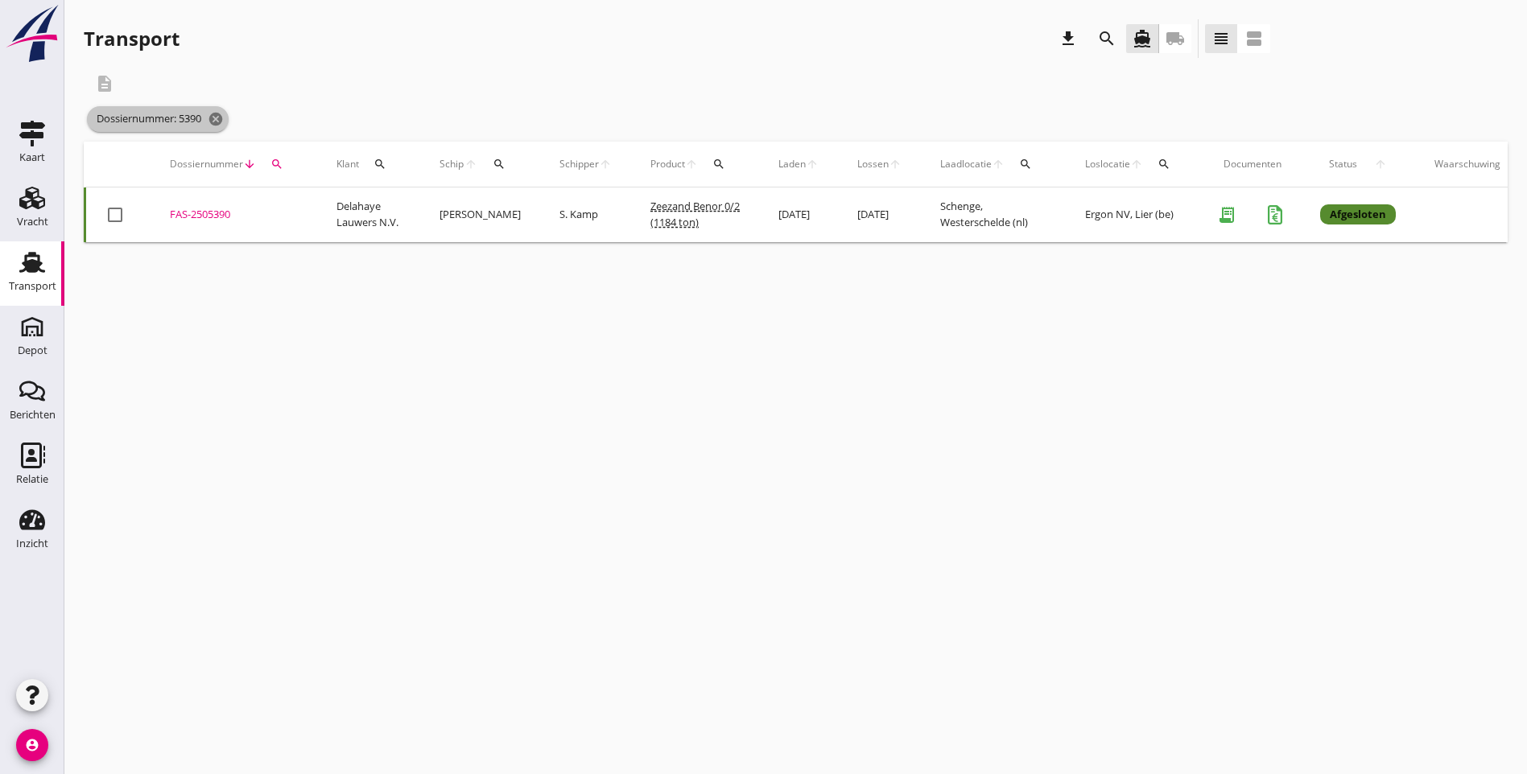
drag, startPoint x: 217, startPoint y: 121, endPoint x: 237, endPoint y: 118, distance: 20.3
click at [217, 121] on icon "cancel" at bounding box center [216, 119] width 16 height 16
